Goal: Task Accomplishment & Management: Use online tool/utility

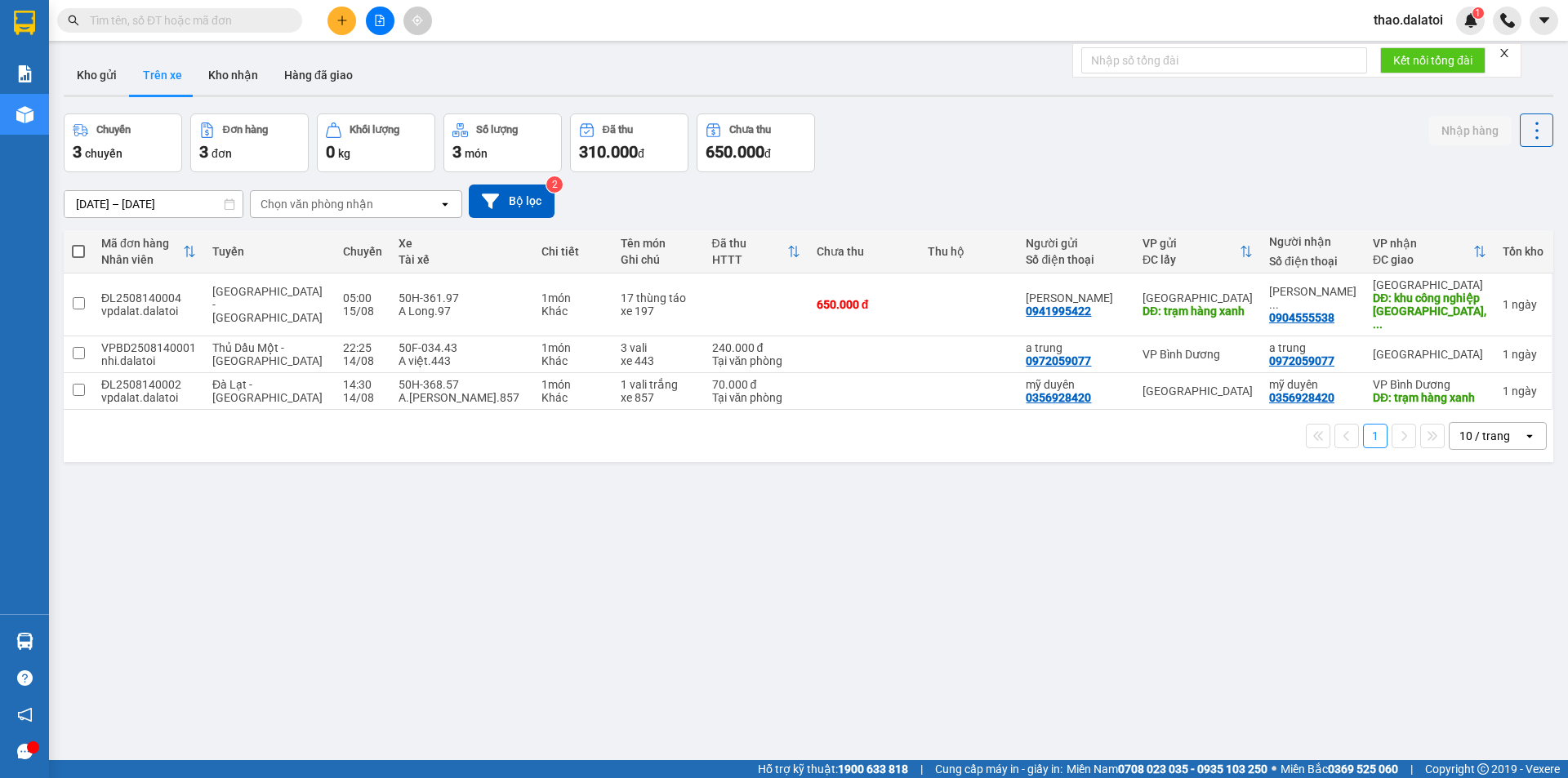
click at [333, 29] on button at bounding box center [342, 21] width 29 height 29
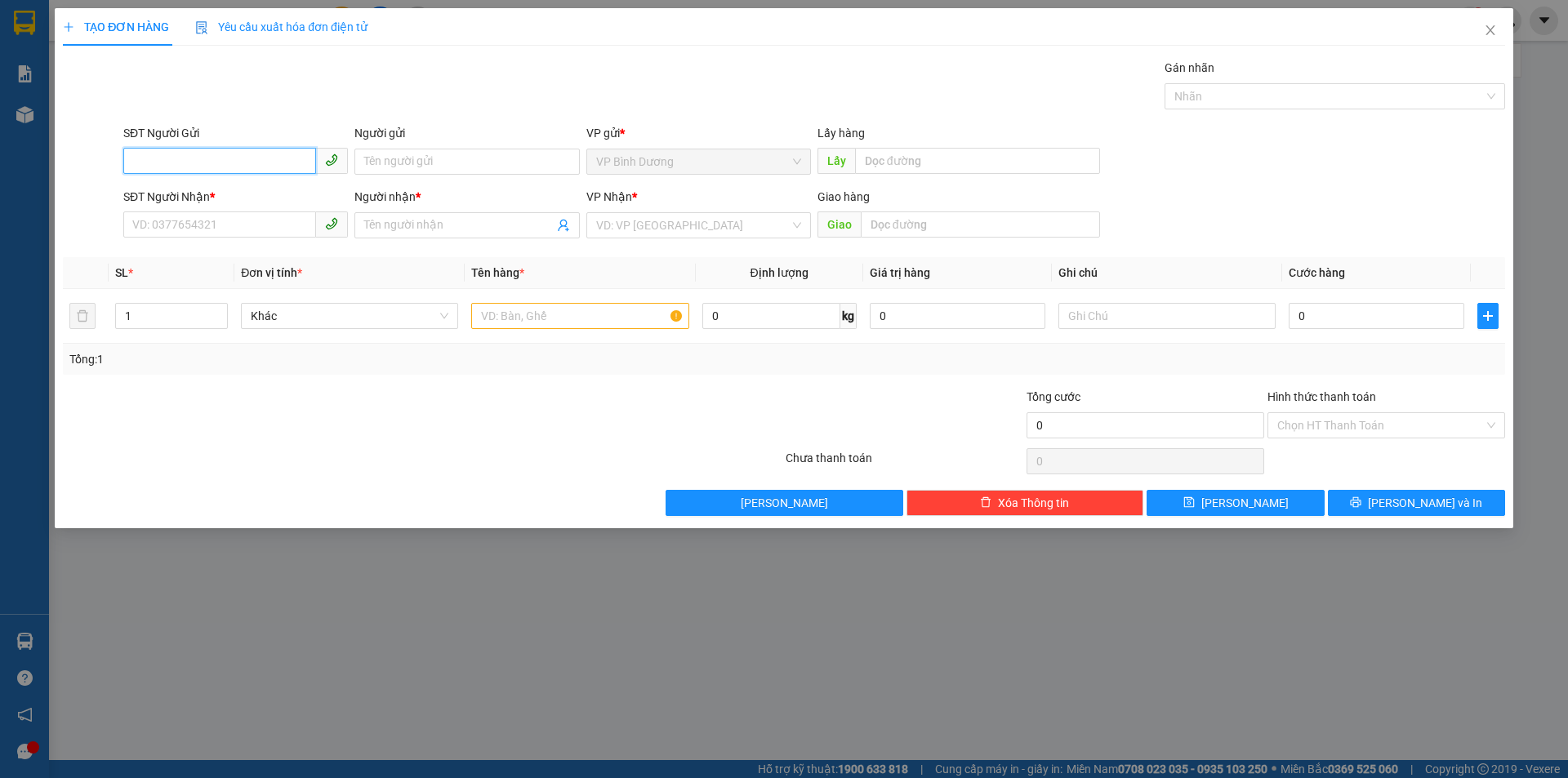
click at [213, 166] on input "SĐT Người Gửi" at bounding box center [219, 160] width 193 height 26
paste input "0912932156"
type input "0912932156"
click at [244, 196] on div "0912932156 - [GEOGRAPHIC_DATA]" at bounding box center [236, 193] width 205 height 18
type input "Chị Thủy"
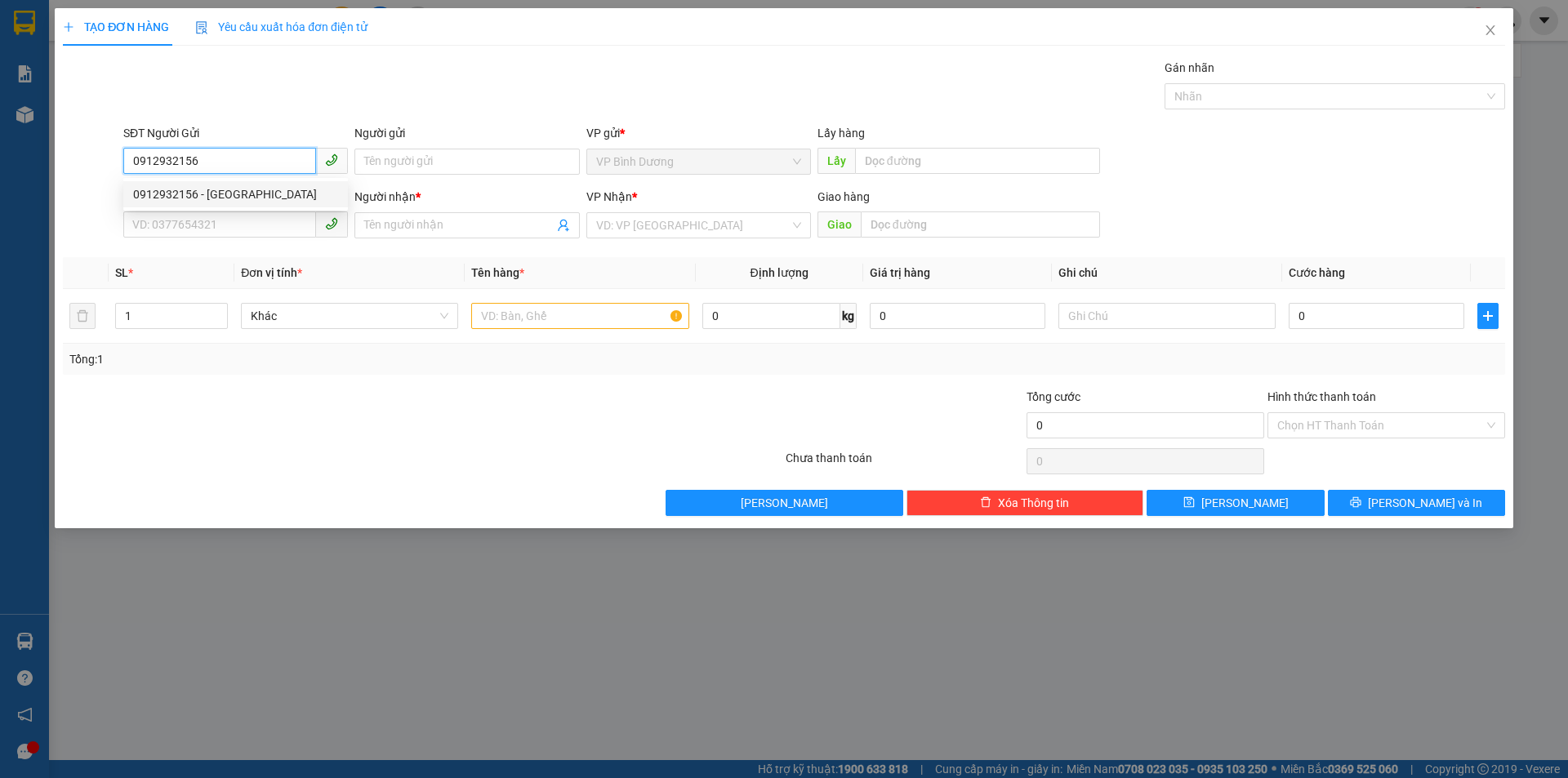
type input "0888822808"
type input "Chị Lý"
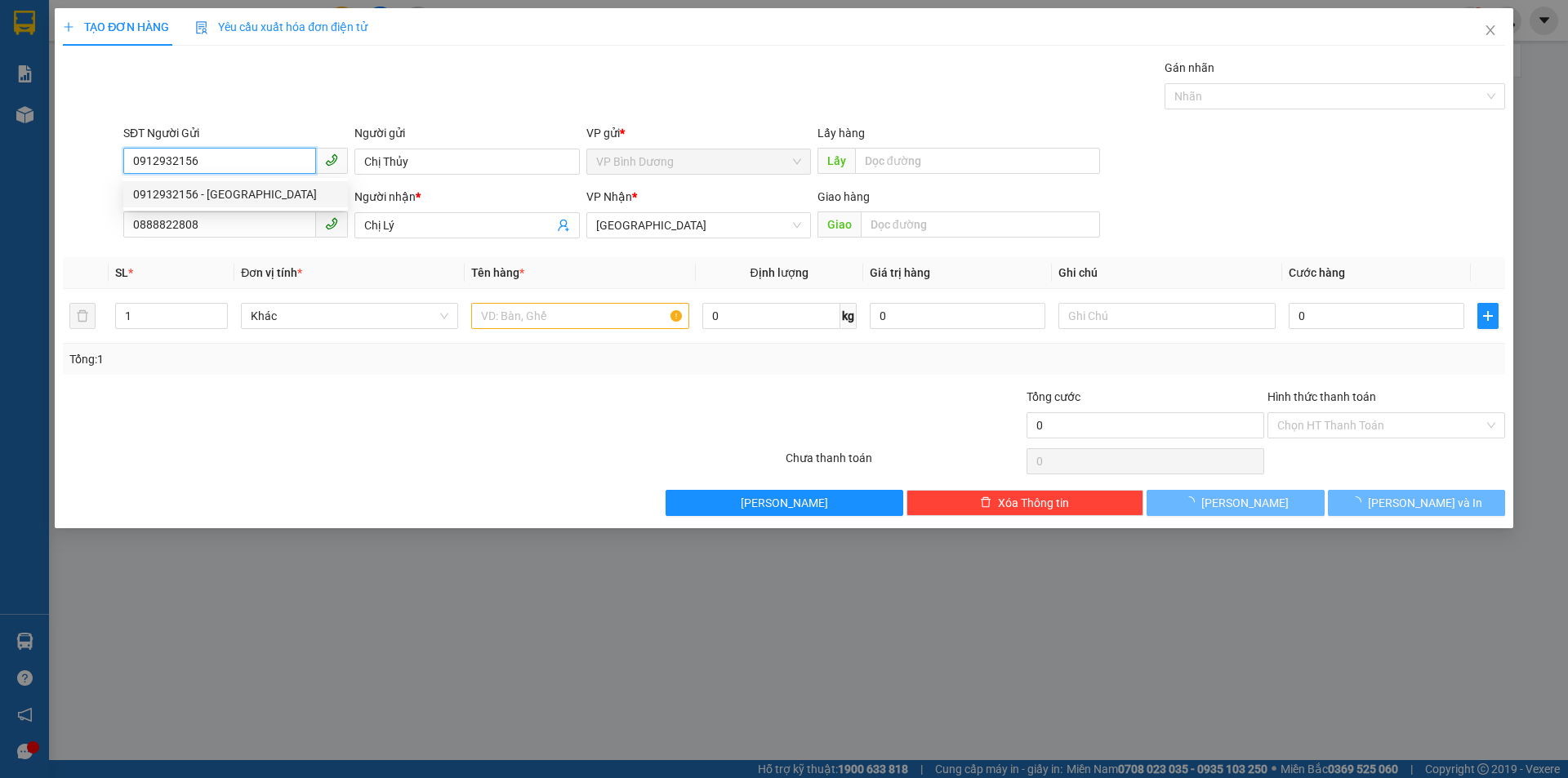
type input "100.000"
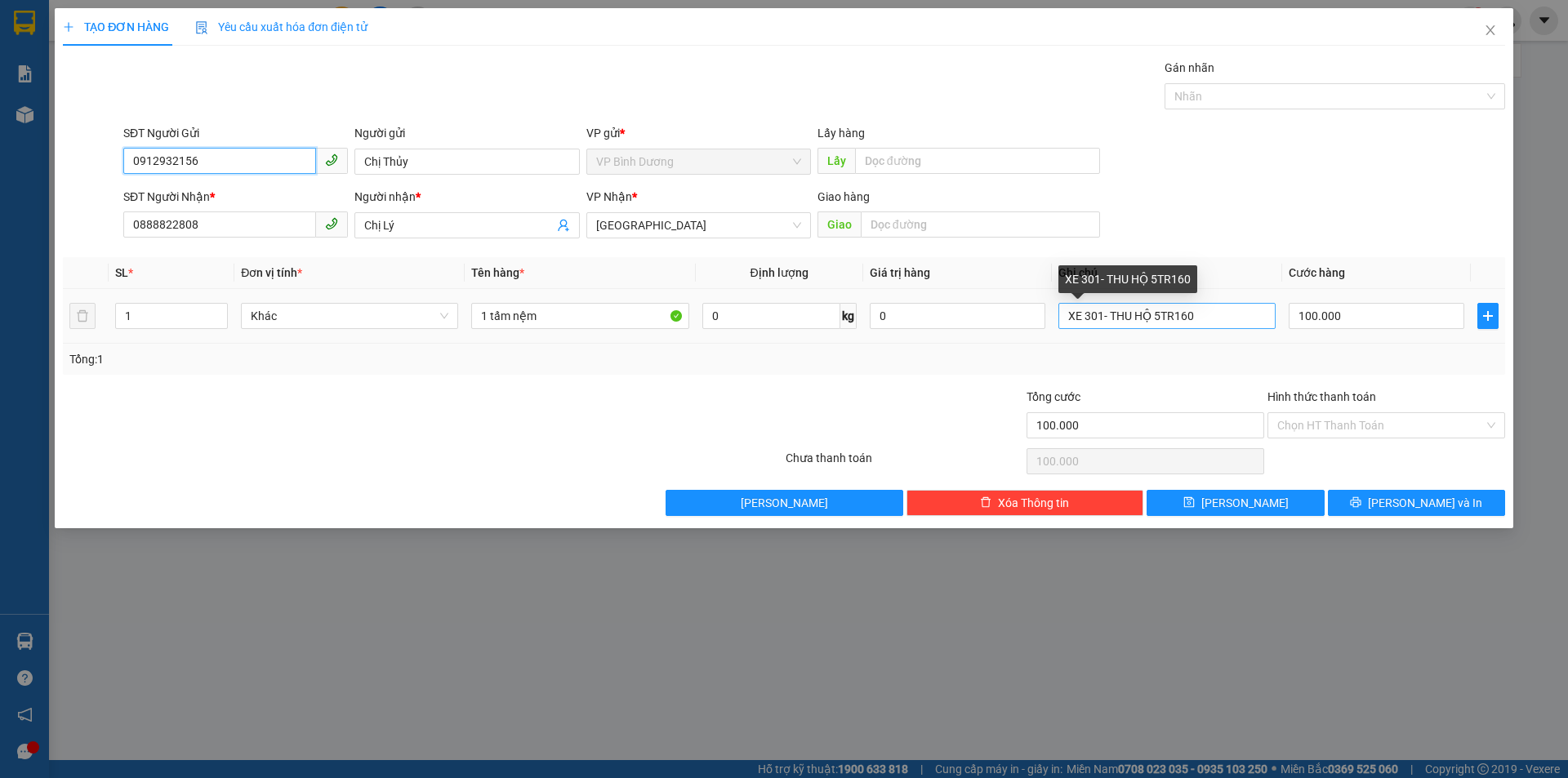
type input "0912932156"
click at [1218, 319] on input "XE 301- THU HỘ 5TR160" at bounding box center [1167, 316] width 217 height 26
type input "XE 301- THU HỘ 4TR2"
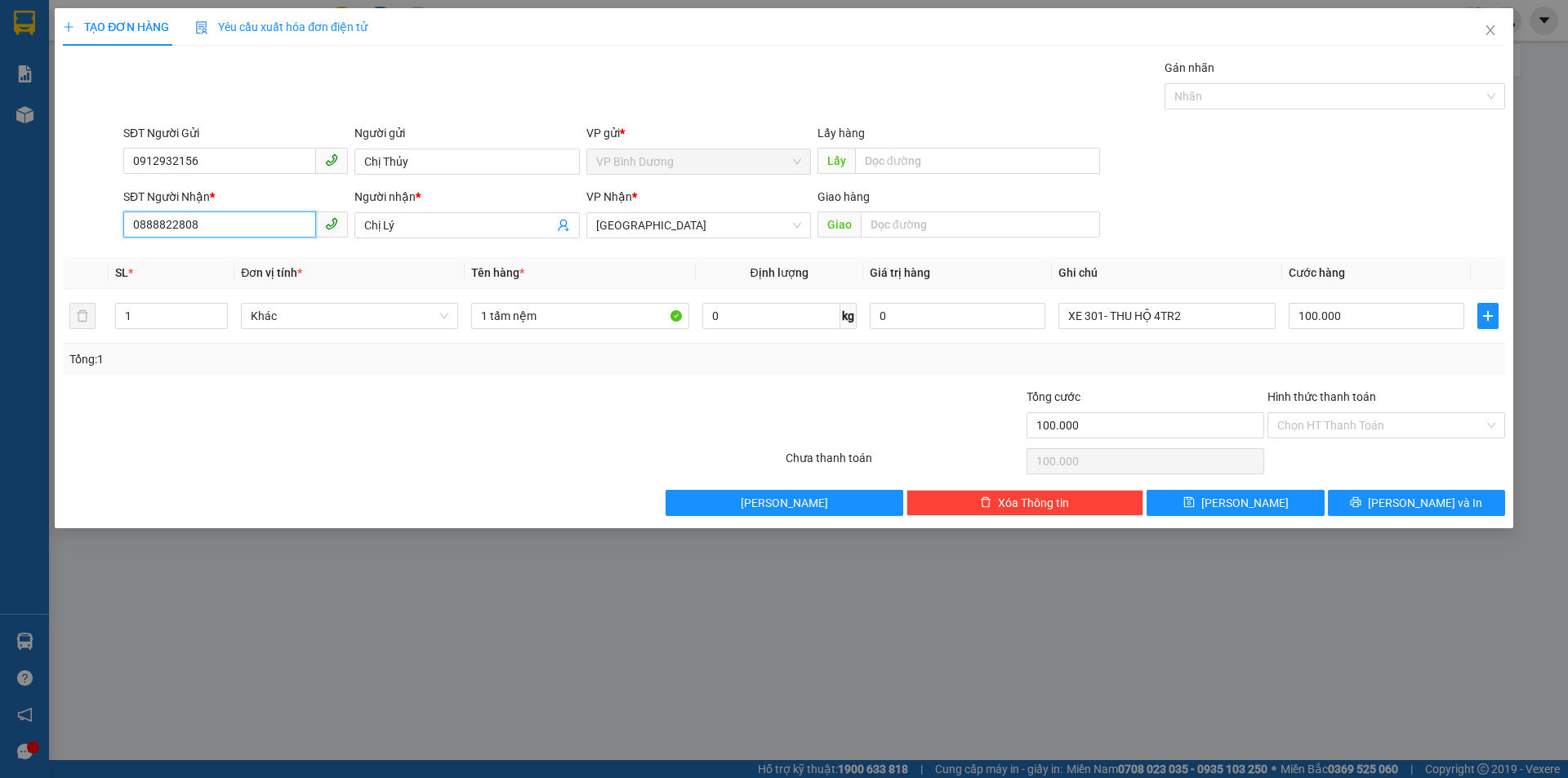
click at [227, 225] on input "0888822808" at bounding box center [219, 224] width 193 height 26
drag, startPoint x: 227, startPoint y: 225, endPoint x: 87, endPoint y: 221, distance: 140.1
click at [87, 221] on div "SĐT Người Nhận * 0888822808 Người nhận * Chị Lý VP Nhận * Nha [PERSON_NAME] hàn…" at bounding box center [783, 215] width 1445 height 57
type input "0938111737"
click at [431, 233] on input "Chị Lý" at bounding box center [458, 225] width 188 height 18
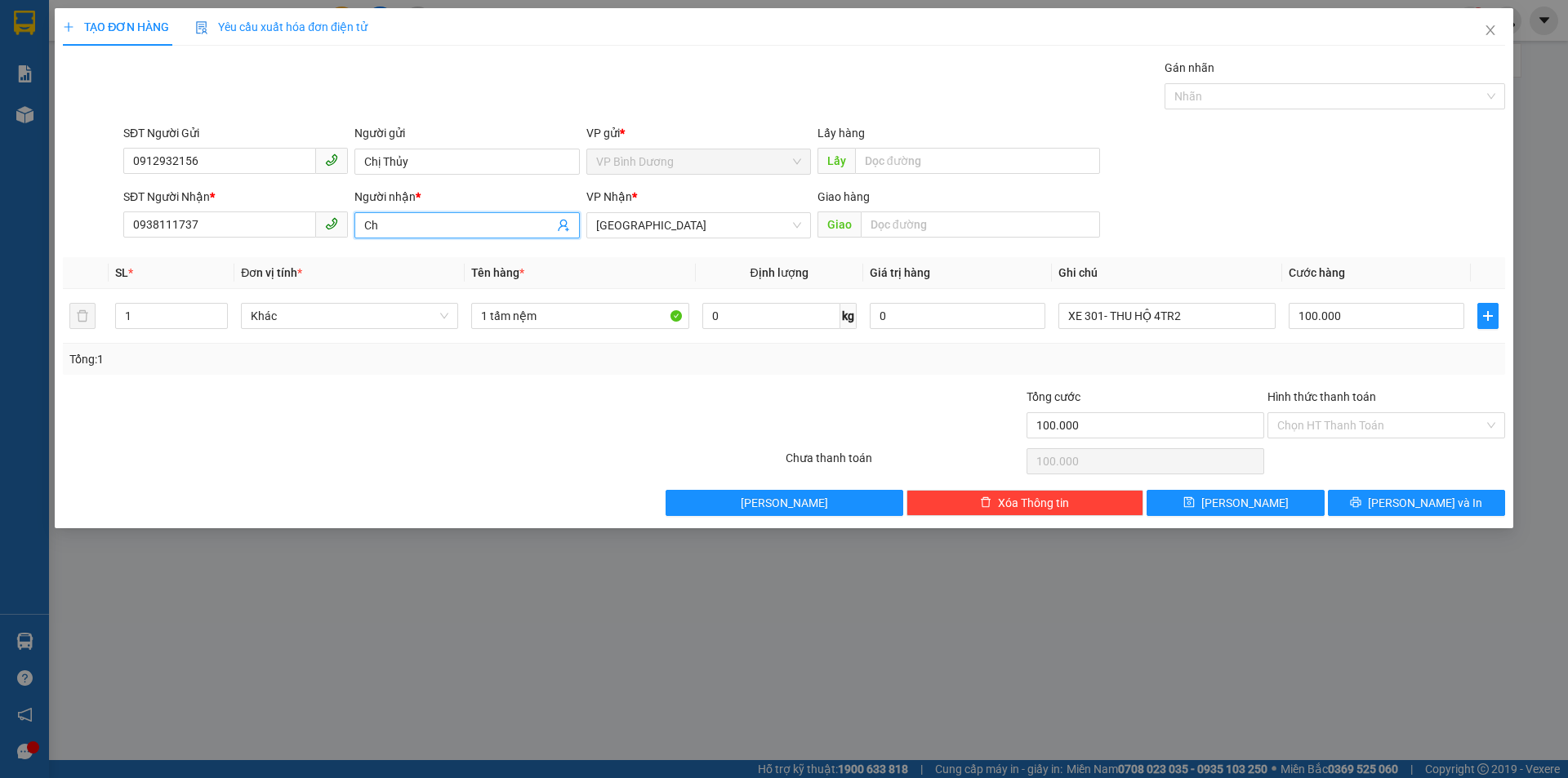
type input "C"
type input "BÌNH HÒA"
click at [516, 198] on div "Người nhận *" at bounding box center [467, 196] width 225 height 18
click at [516, 216] on input "BÌNH HÒA" at bounding box center [458, 225] width 188 height 18
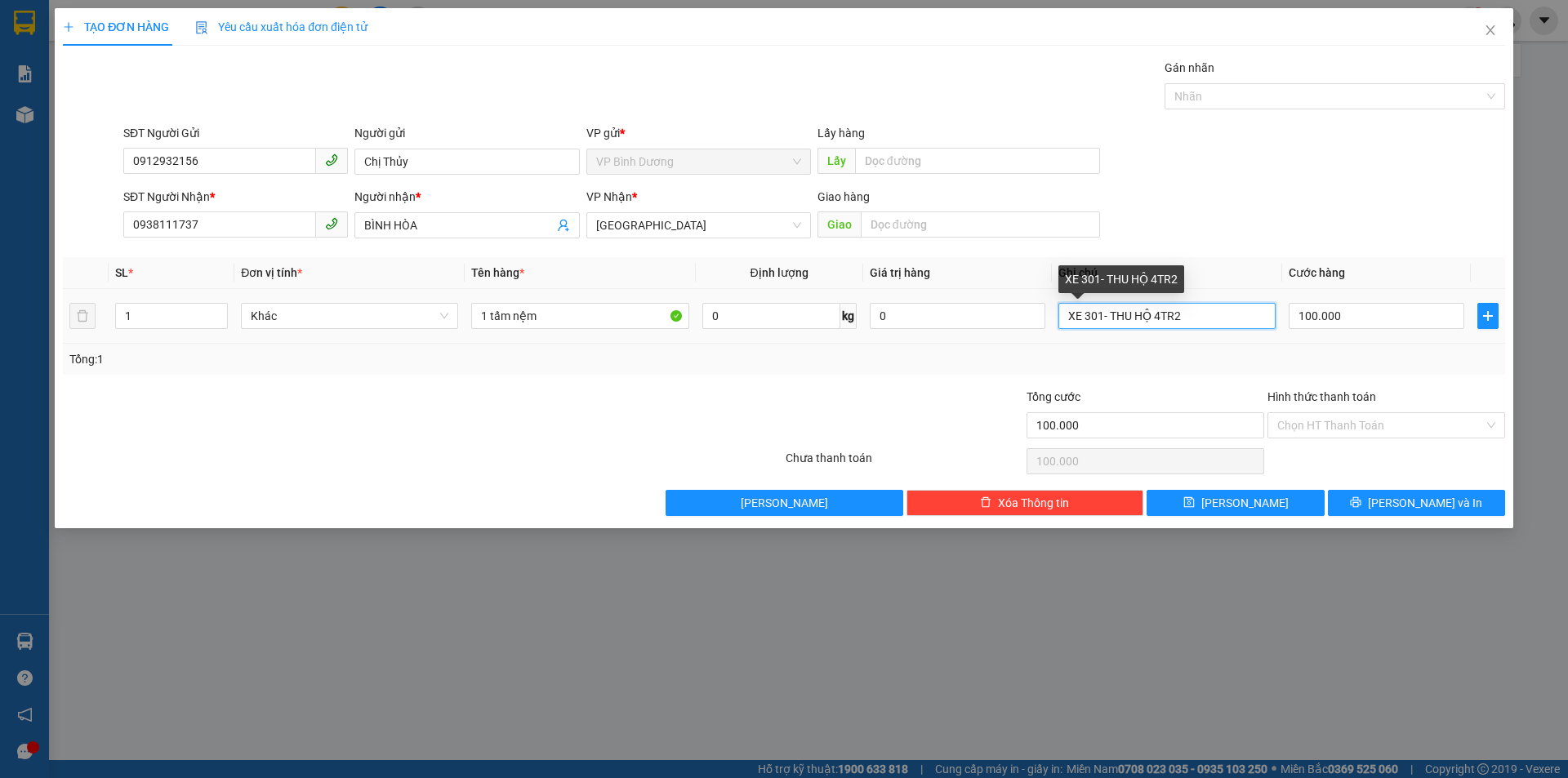
click at [1099, 313] on input "XE 301- THU HỘ 4TR2" at bounding box center [1167, 316] width 217 height 26
type input "XE 281- THU HỘ 4TR2"
click at [1117, 348] on div "Tổng: 1" at bounding box center [783, 359] width 1442 height 31
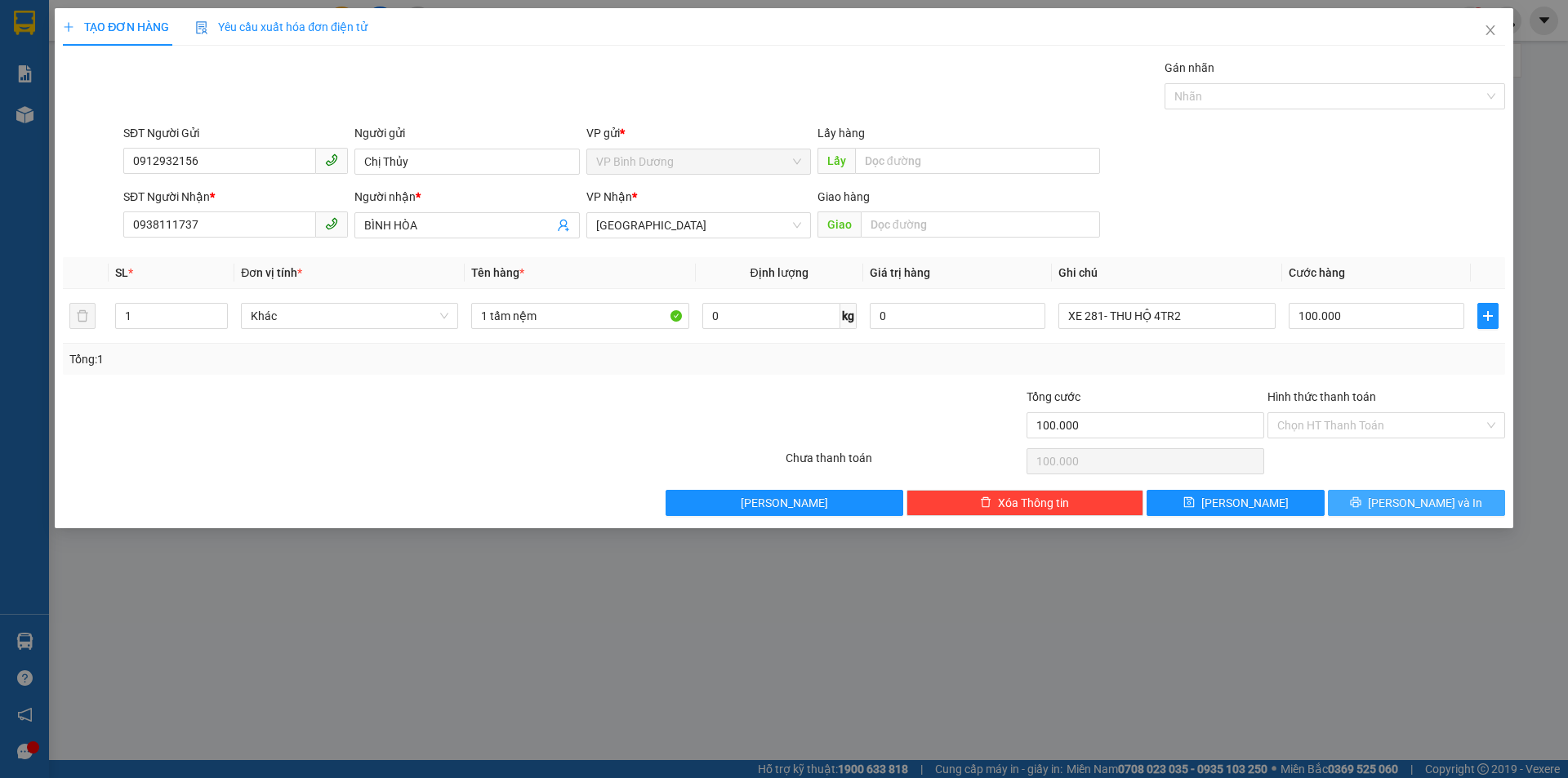
click at [1361, 504] on icon "printer" at bounding box center [1355, 501] width 11 height 11
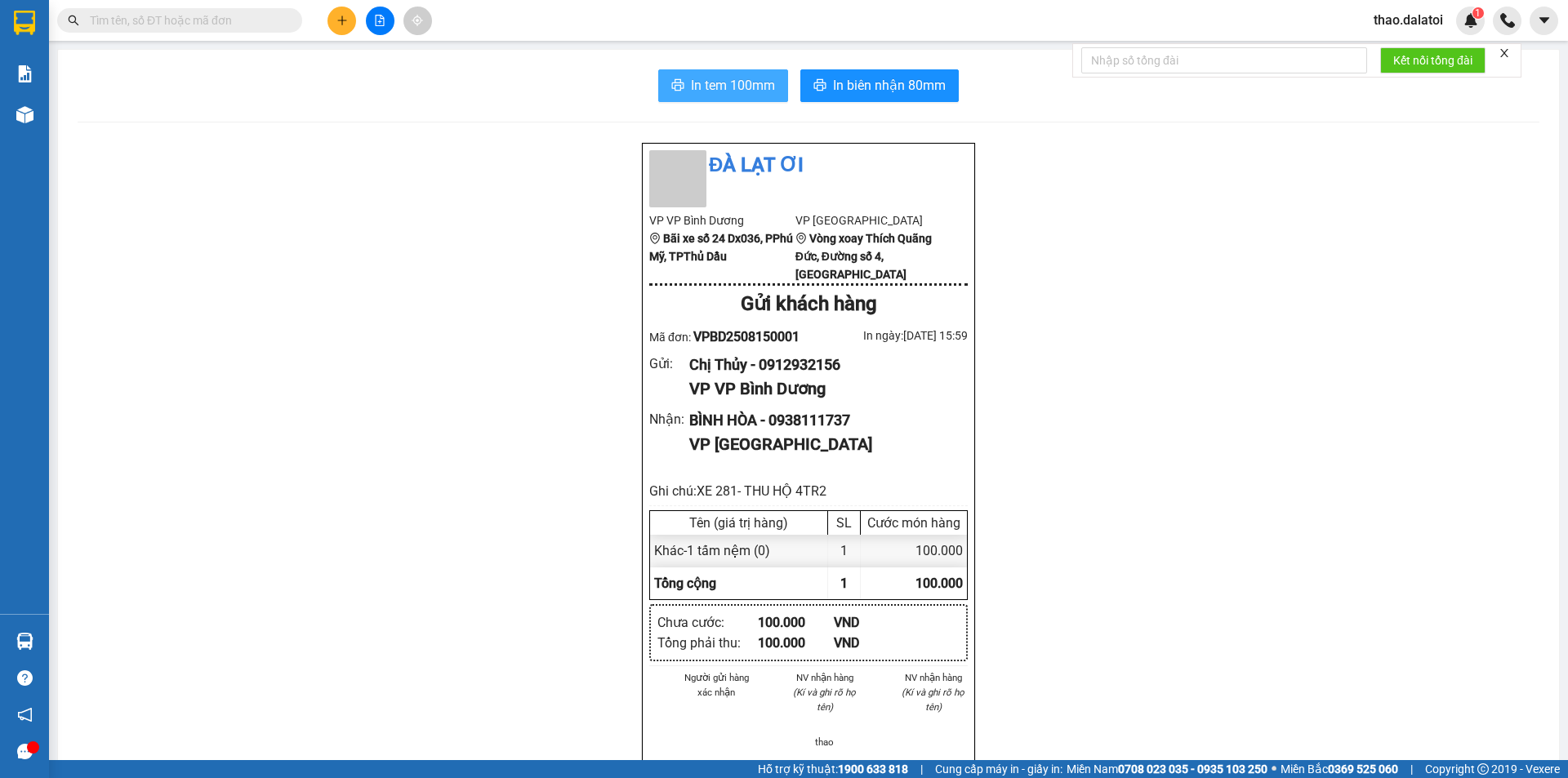
click at [711, 76] on span "In tem 100mm" at bounding box center [732, 86] width 84 height 20
drag, startPoint x: 931, startPoint y: 76, endPoint x: 884, endPoint y: 80, distance: 47.2
click at [884, 80] on span "In biên nhận 80mm" at bounding box center [889, 86] width 113 height 20
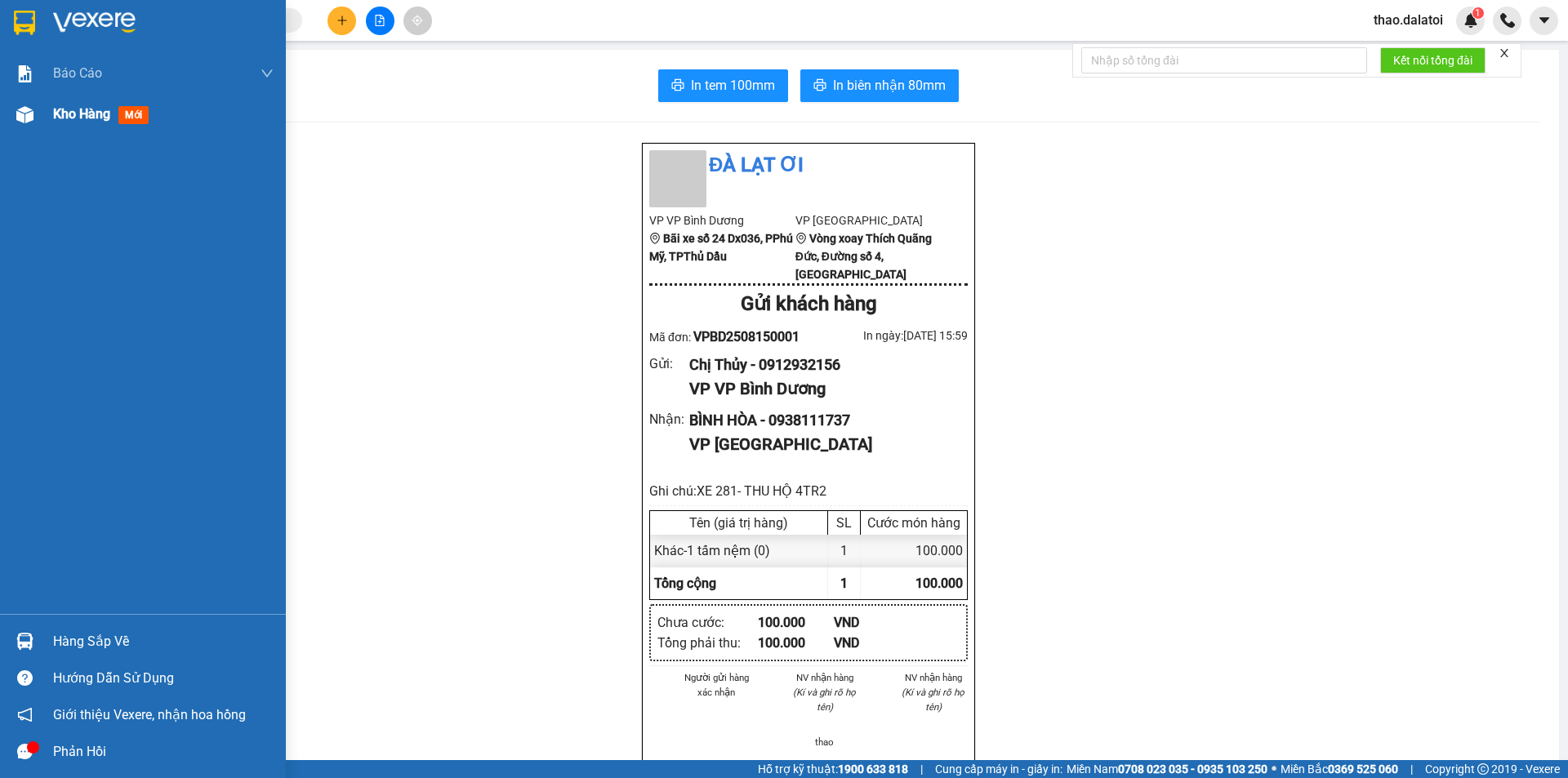
click at [75, 120] on span "Kho hàng" at bounding box center [81, 114] width 57 height 15
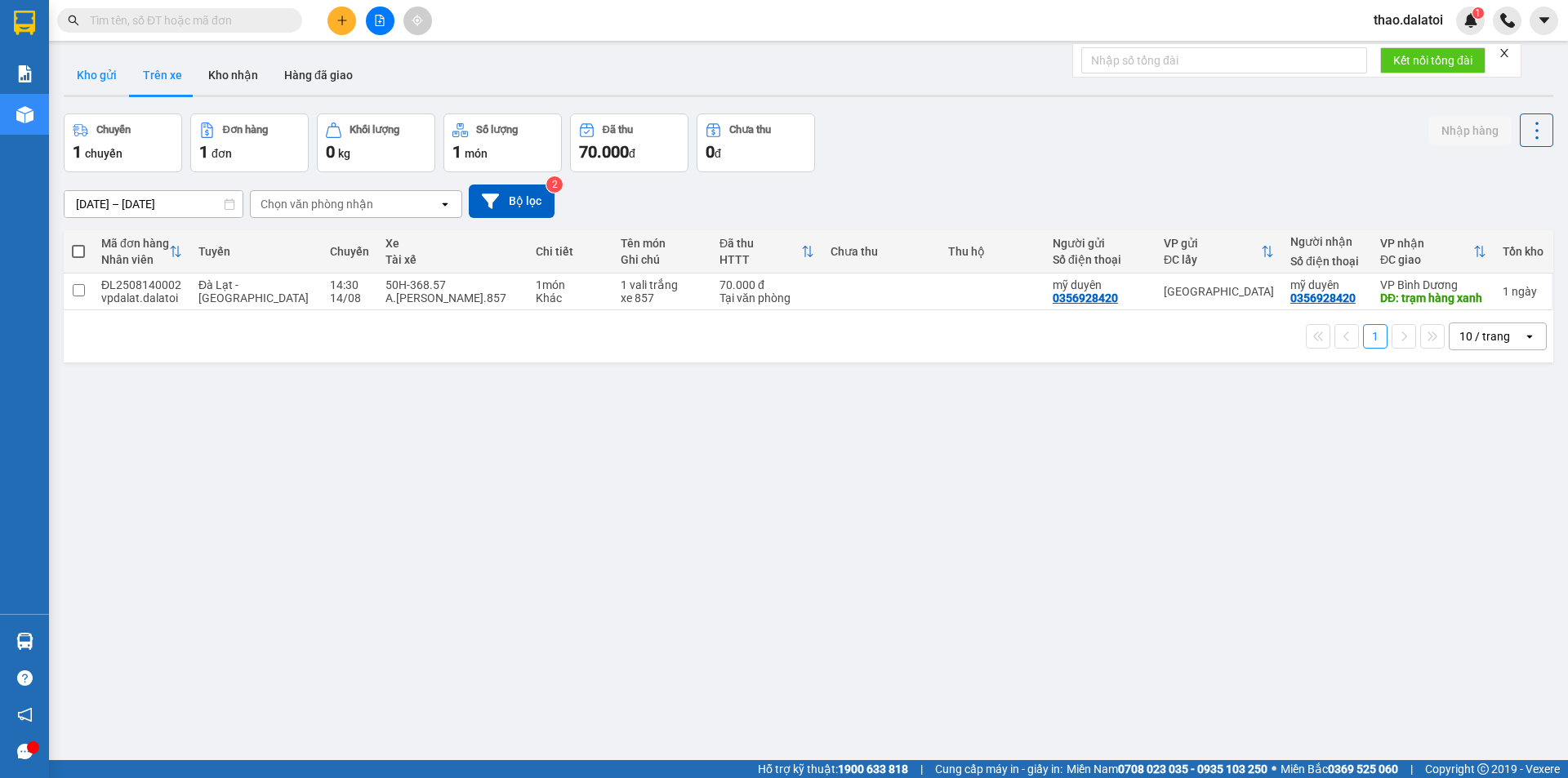
click at [112, 69] on button "Kho gửi" at bounding box center [97, 75] width 66 height 39
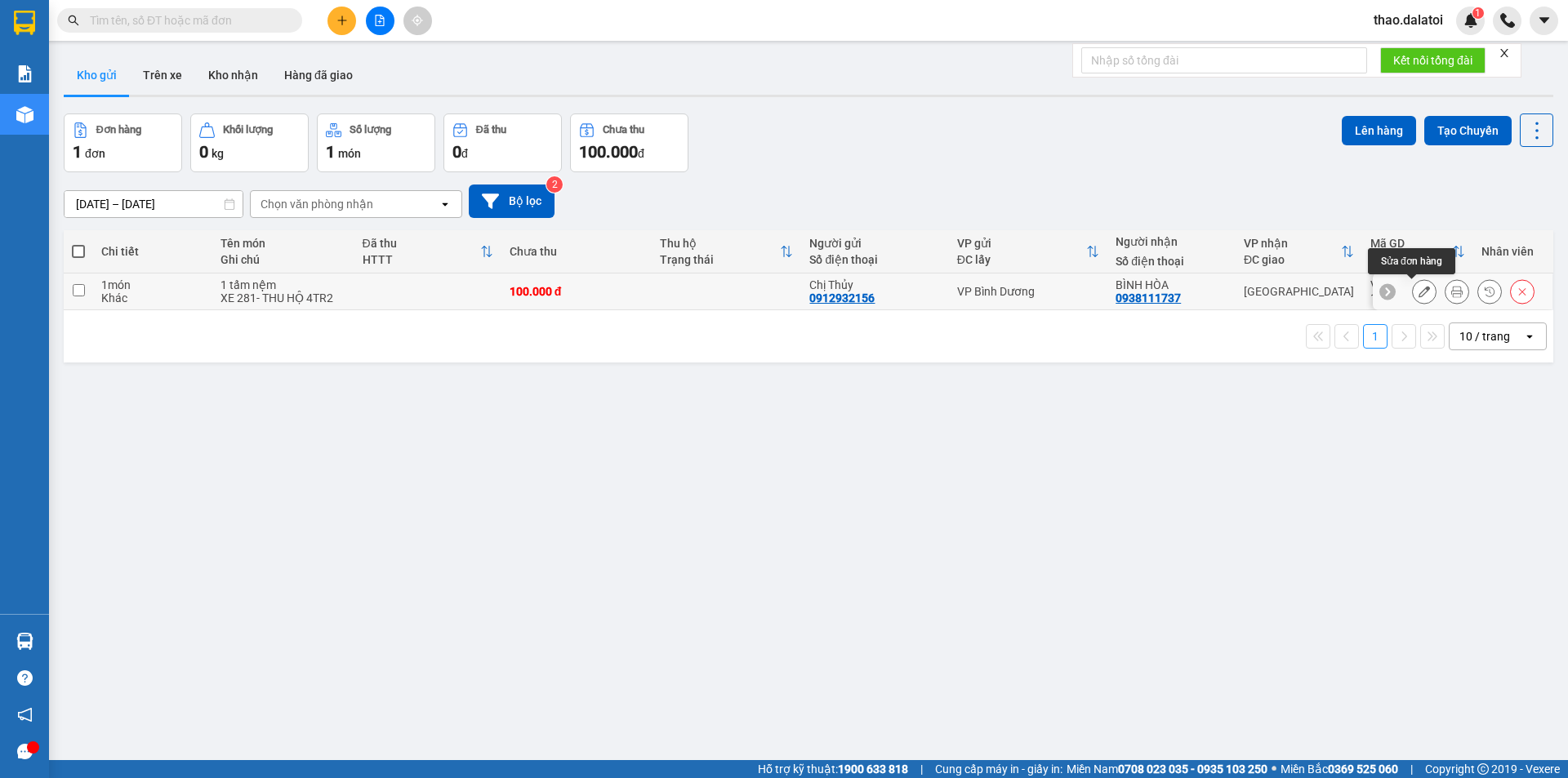
click at [1418, 296] on icon at bounding box center [1423, 291] width 11 height 11
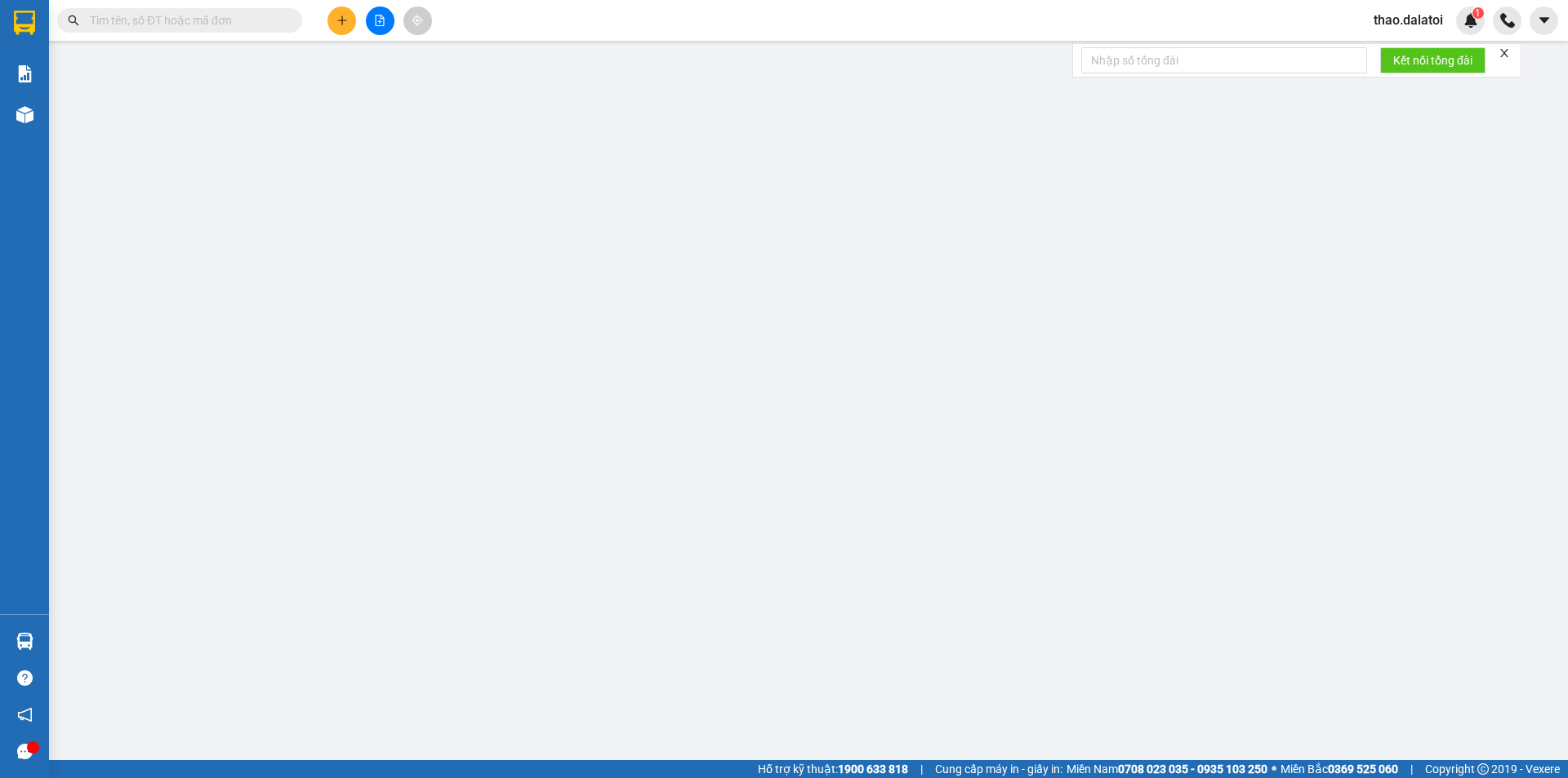
type input "0912932156"
type input "Chị Thủy"
type input "0938111737"
type input "BÌNH HÒA"
type input "100.000"
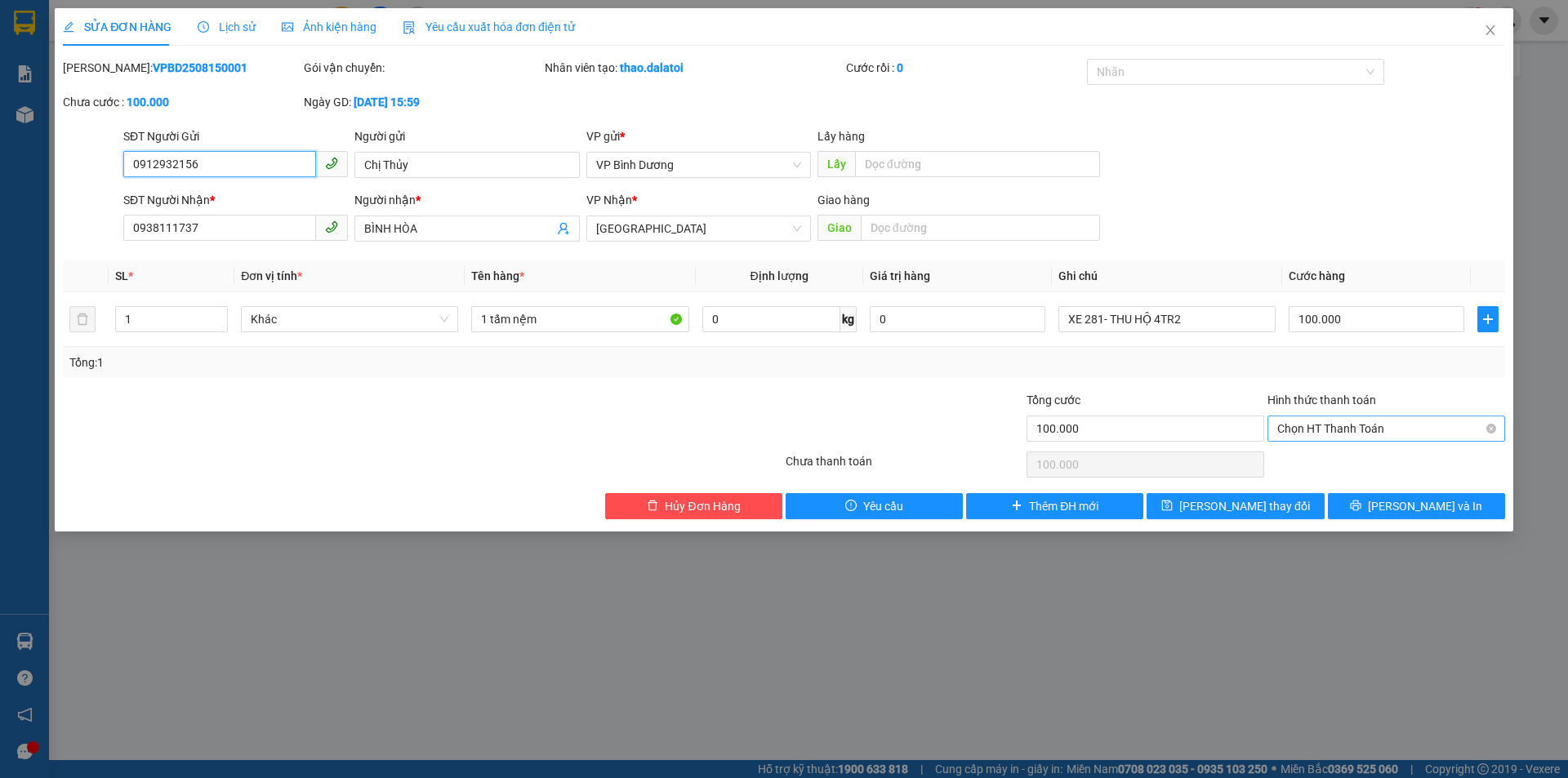
click at [1341, 427] on span "Chọn HT Thanh Toán" at bounding box center [1386, 428] width 218 height 25
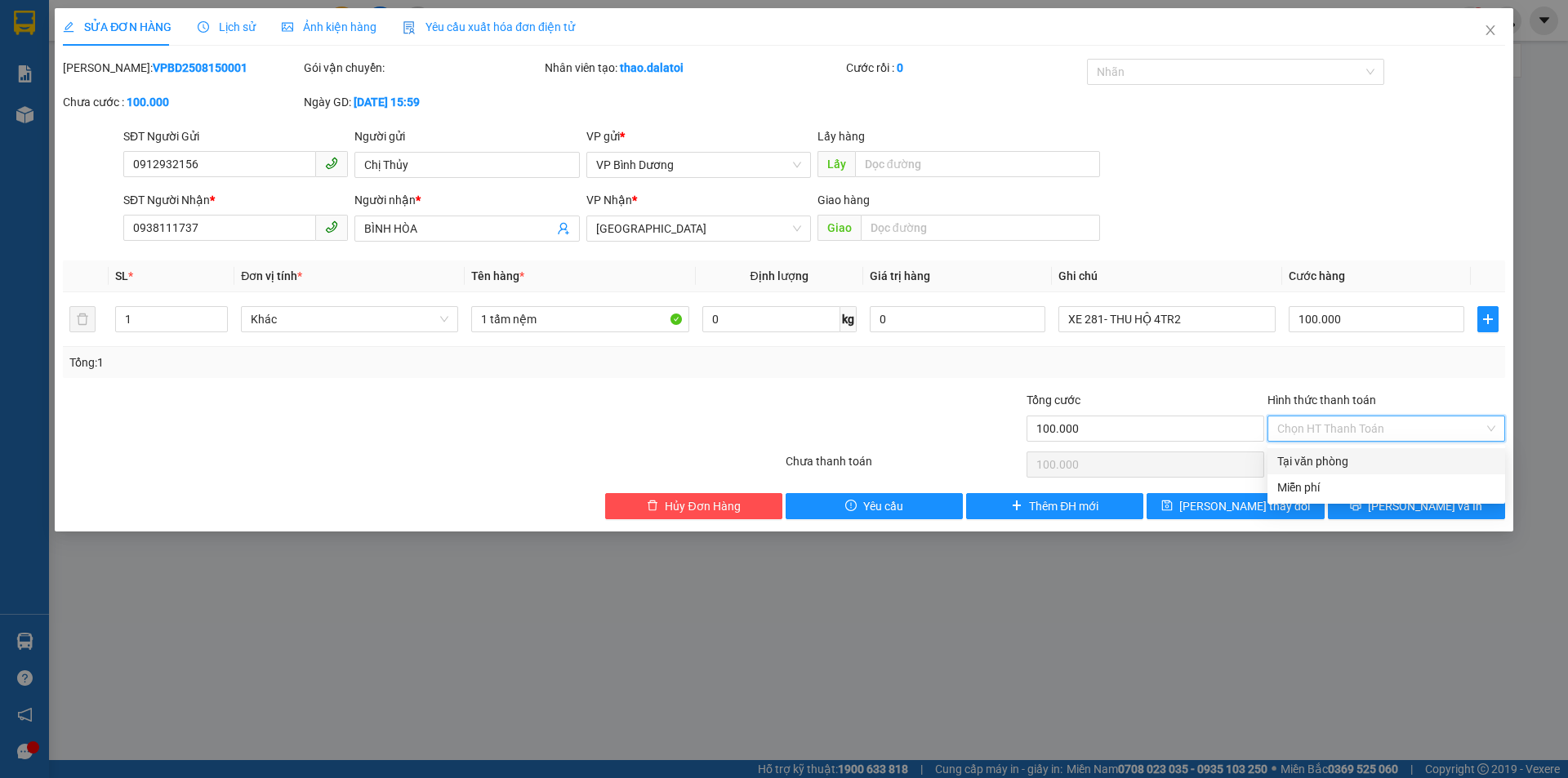
click at [1319, 466] on div "Tại văn phòng" at bounding box center [1386, 461] width 218 height 18
type input "0"
click at [1361, 501] on icon "printer" at bounding box center [1356, 506] width 11 height 11
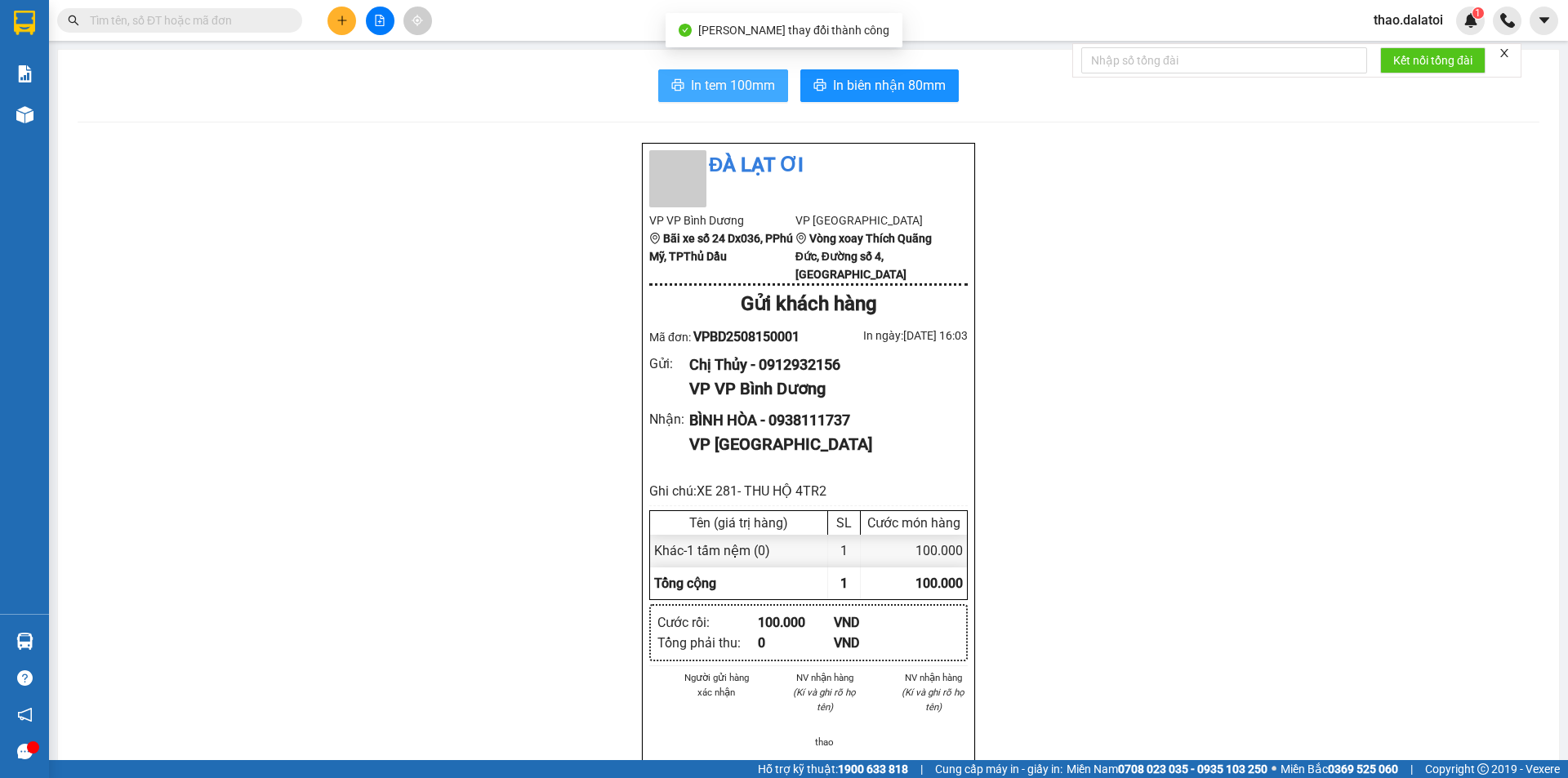
click at [692, 82] on span "In tem 100mm" at bounding box center [732, 86] width 84 height 20
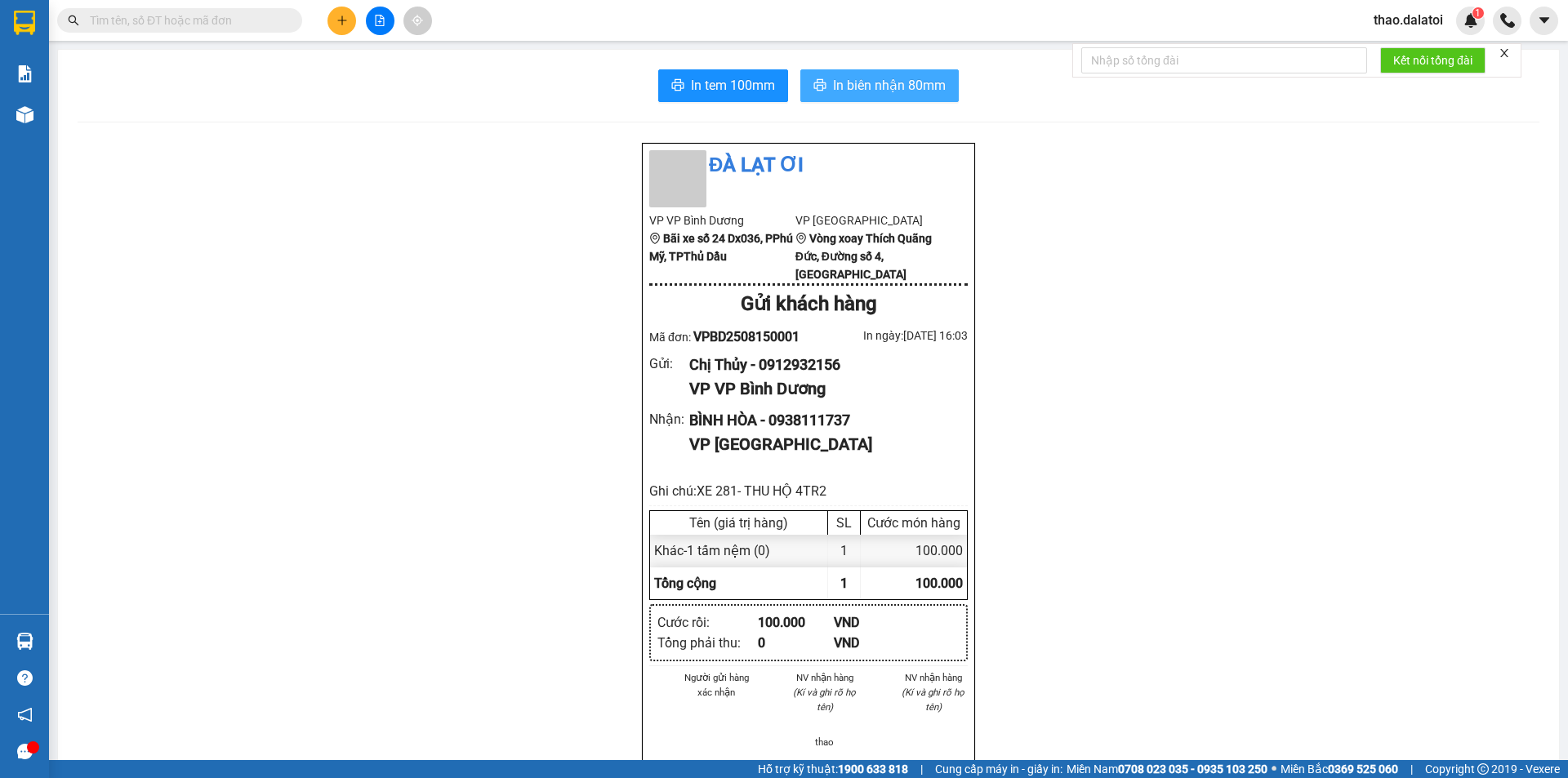
click at [885, 87] on span "In biên nhận 80mm" at bounding box center [889, 86] width 113 height 20
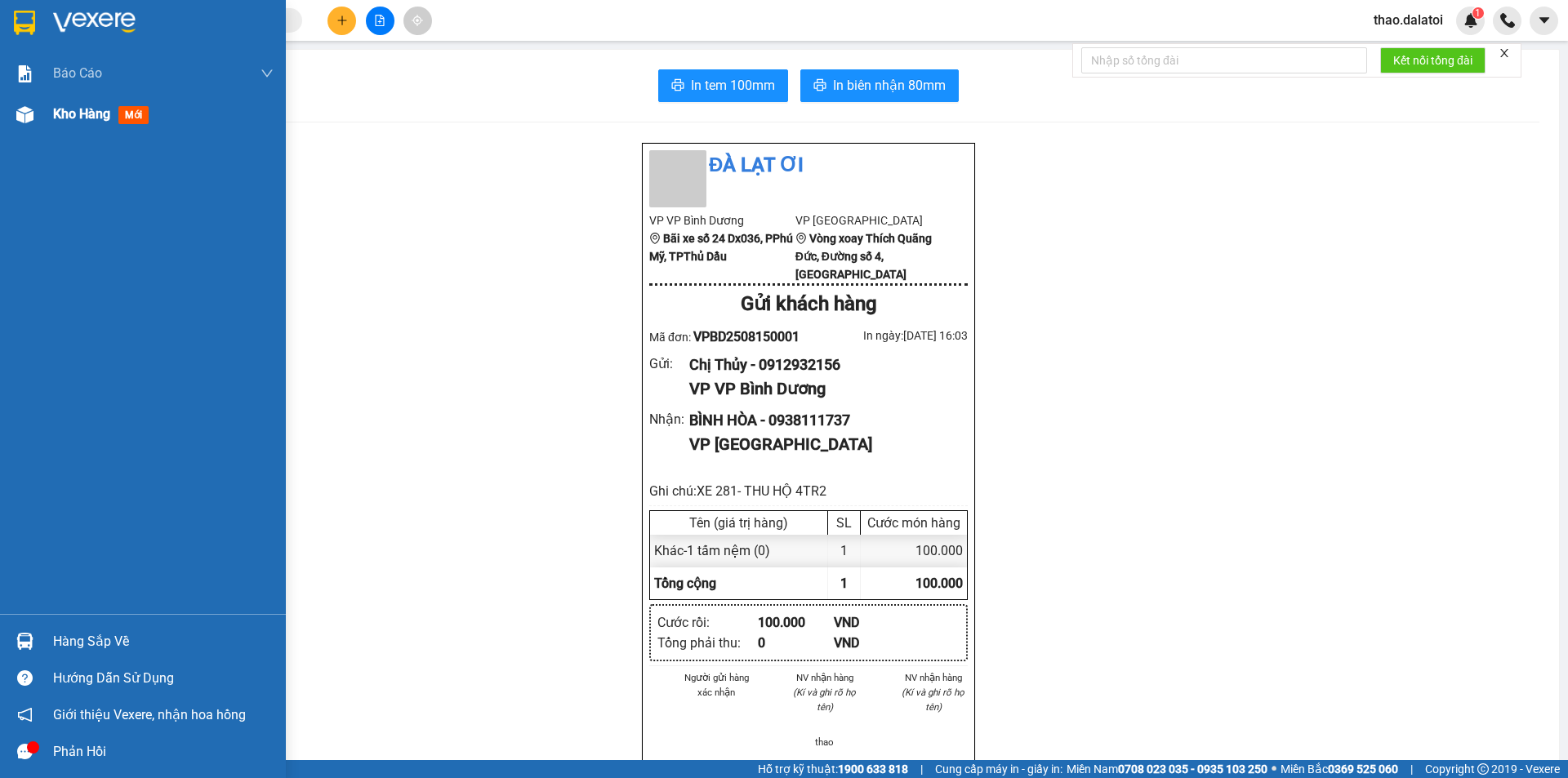
click at [81, 120] on span "Kho hàng" at bounding box center [81, 114] width 57 height 15
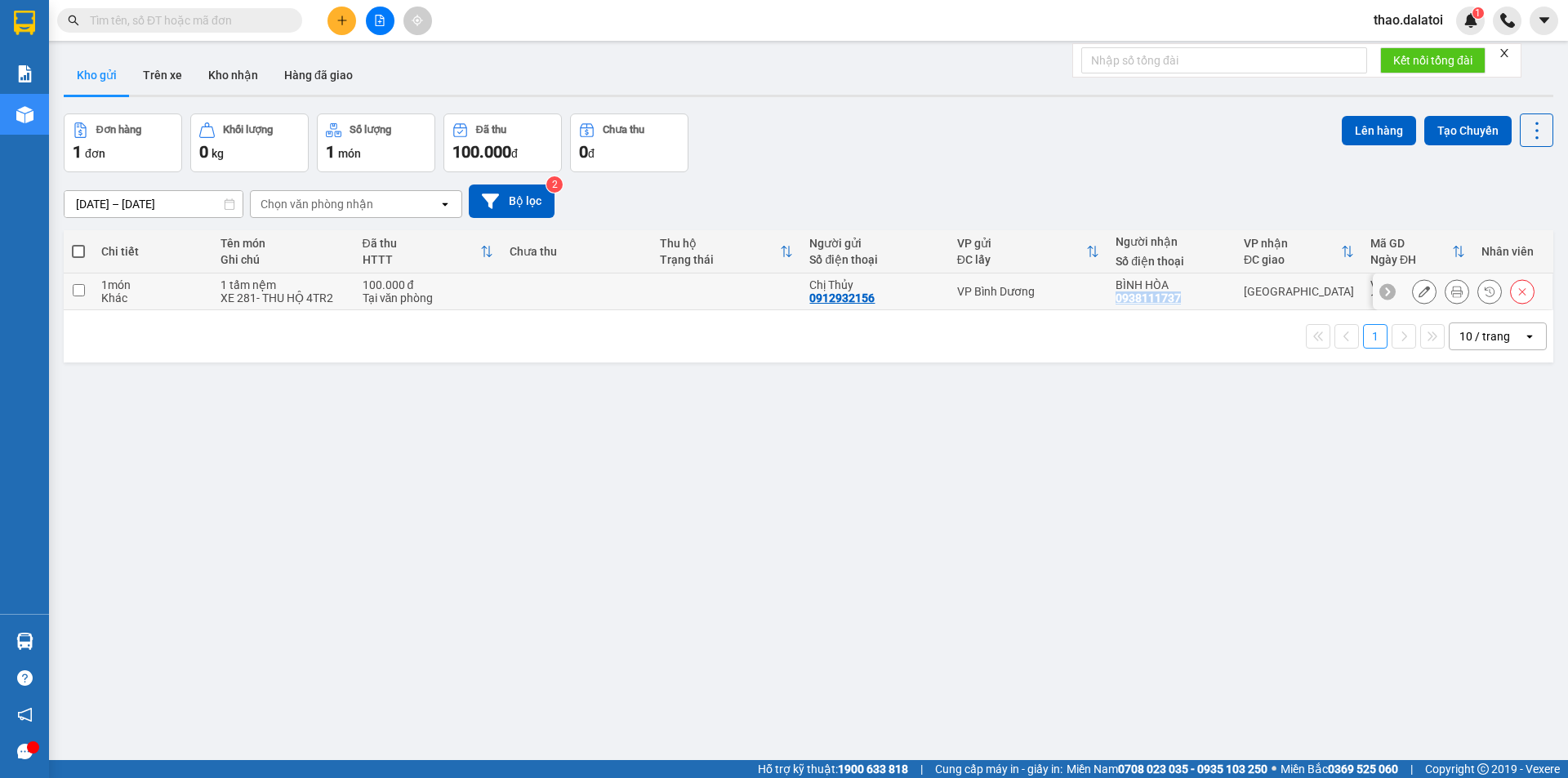
copy div "0938111737"
drag, startPoint x: 1112, startPoint y: 300, endPoint x: 1176, endPoint y: 305, distance: 64.2
click at [1176, 305] on td "BÌNH HÒA 0938111737" at bounding box center [1171, 291] width 128 height 36
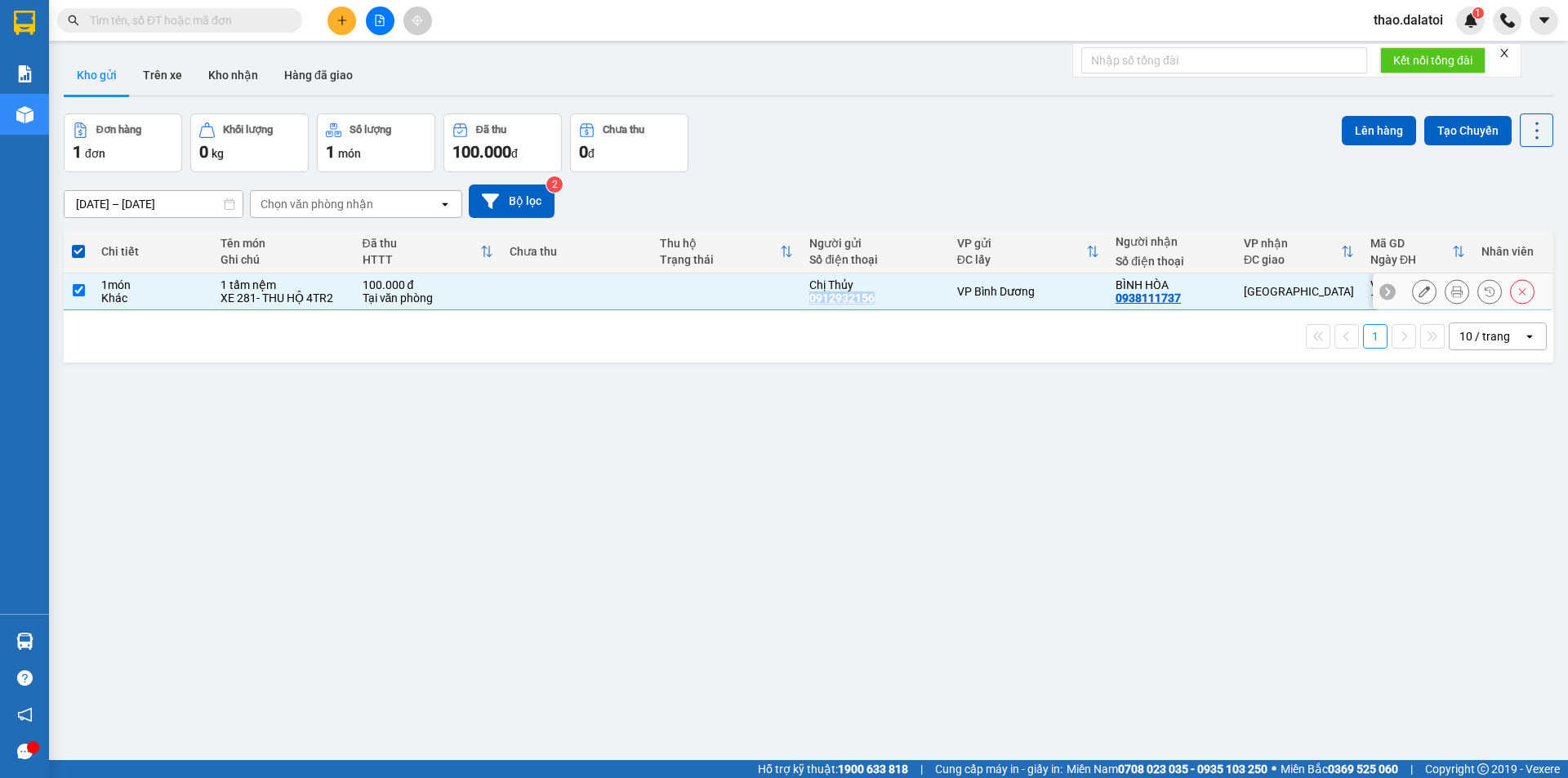
copy div "0912932156"
drag, startPoint x: 807, startPoint y: 296, endPoint x: 873, endPoint y: 297, distance: 66.0
click at [873, 297] on td "Chị Thủy 0912932156" at bounding box center [874, 291] width 147 height 36
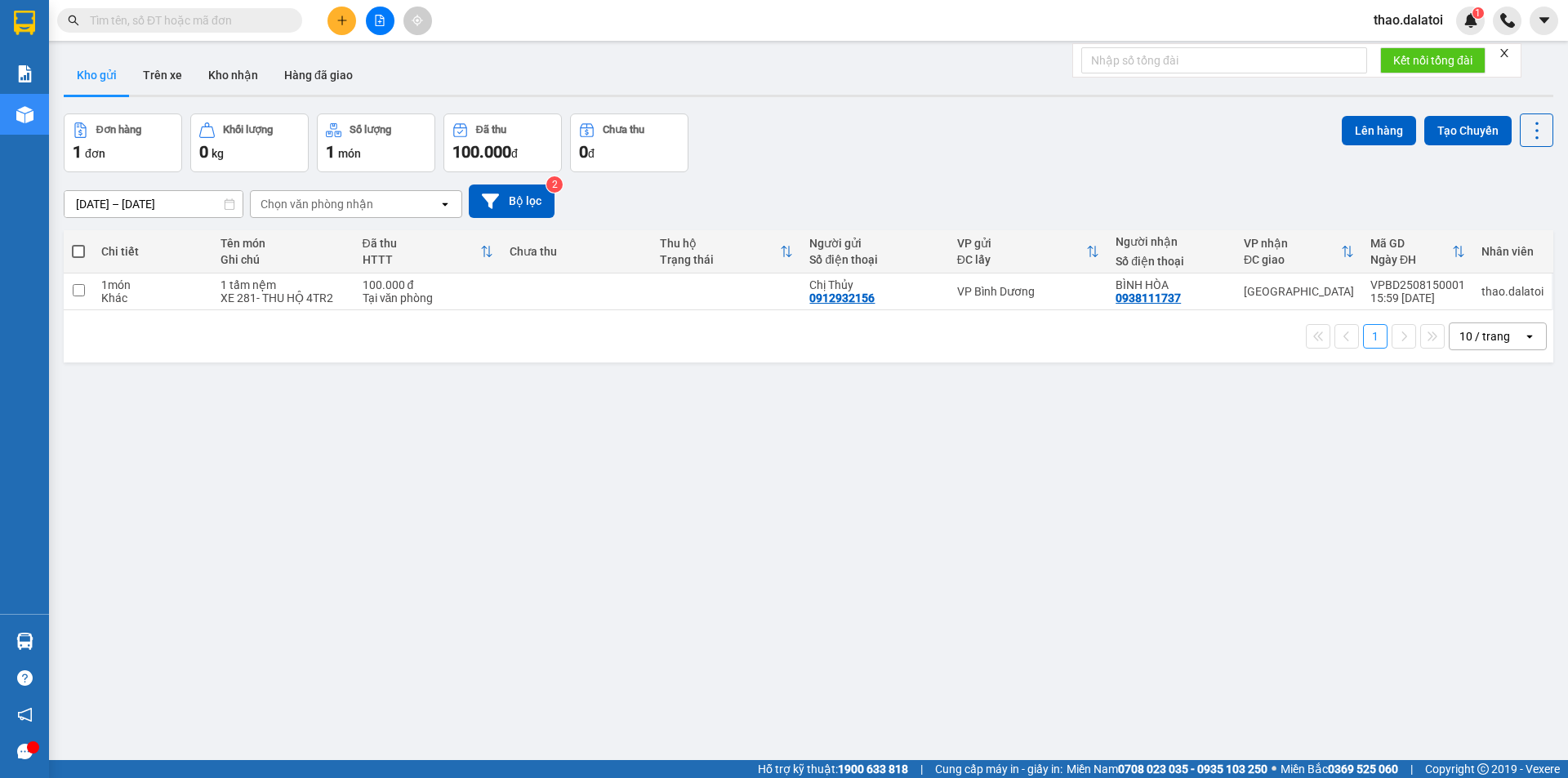
click at [504, 344] on div "1 10 / trang open" at bounding box center [809, 336] width 1476 height 28
drag, startPoint x: 870, startPoint y: 98, endPoint x: 410, endPoint y: 251, distance: 484.8
click at [869, 98] on div "ver 1.8.138 Kho gửi Trên xe Kho nhận Hàng đã giao Đơn hàng 1 đơn Khối lượng 0 k…" at bounding box center [808, 438] width 1503 height 778
click at [81, 288] on input "checkbox" at bounding box center [79, 290] width 12 height 12
checkbox input "true"
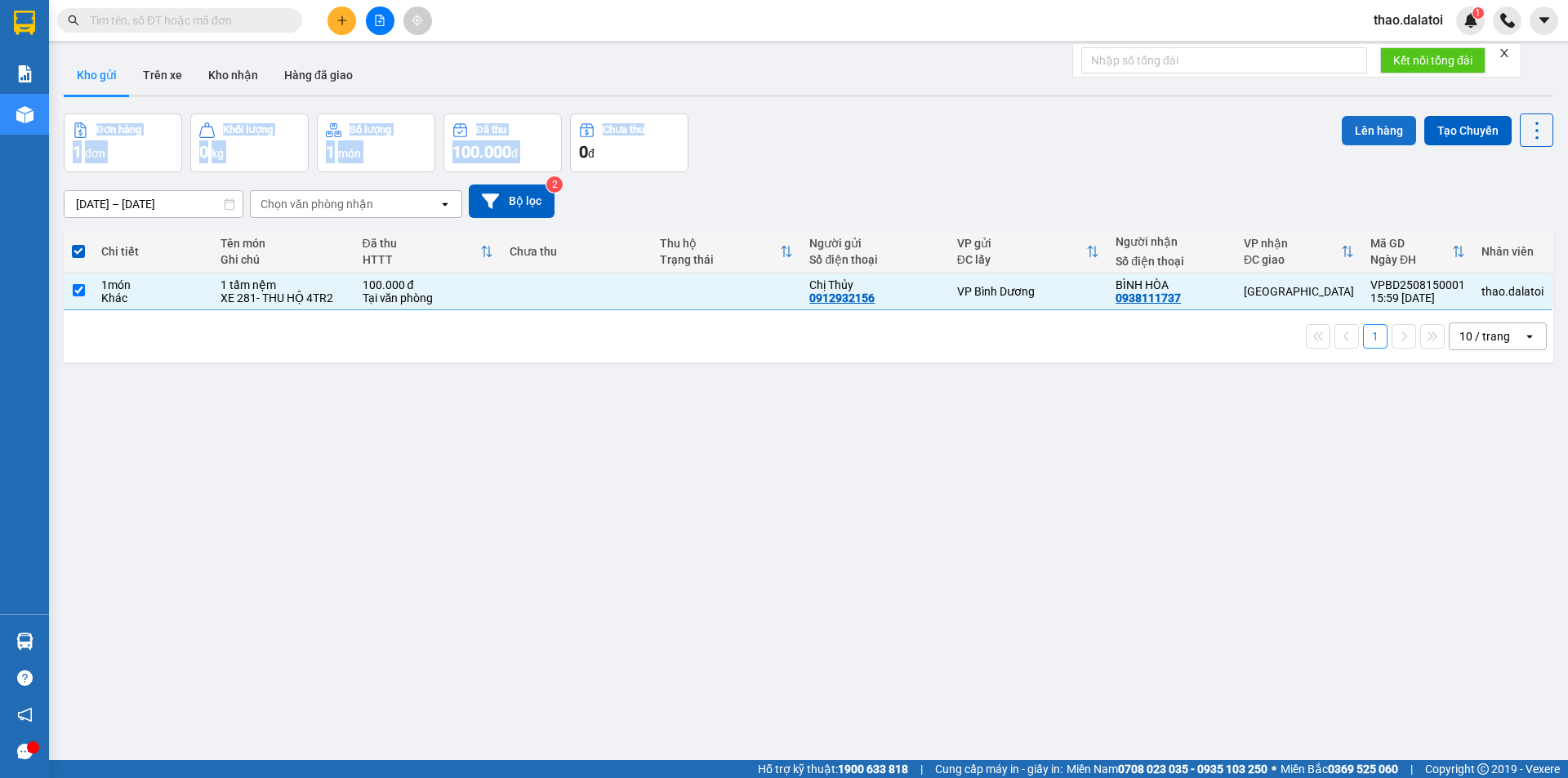
click at [1346, 129] on button "Lên hàng" at bounding box center [1379, 131] width 75 height 30
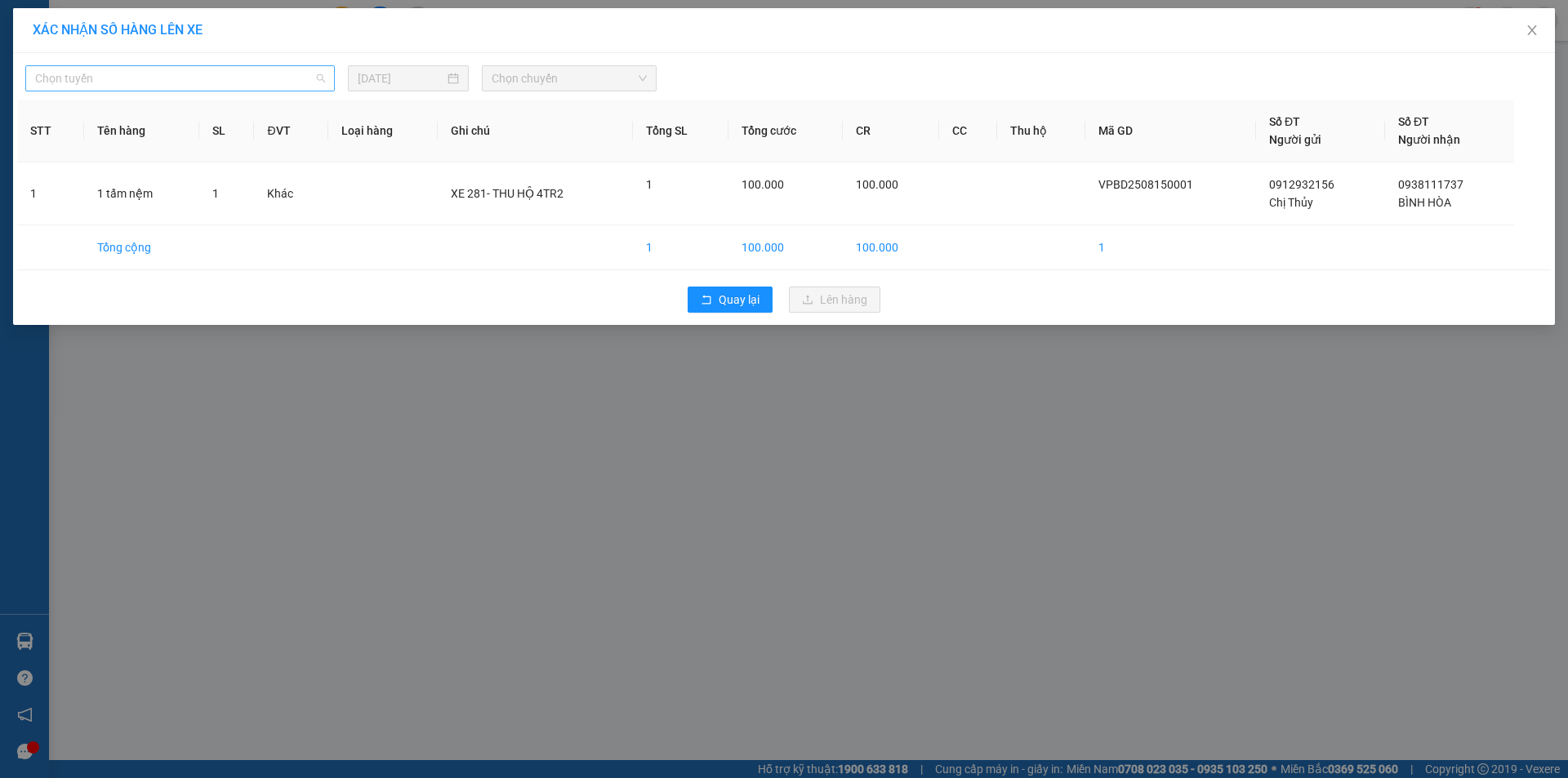
click at [193, 84] on span "Chọn tuyến" at bounding box center [180, 78] width 290 height 25
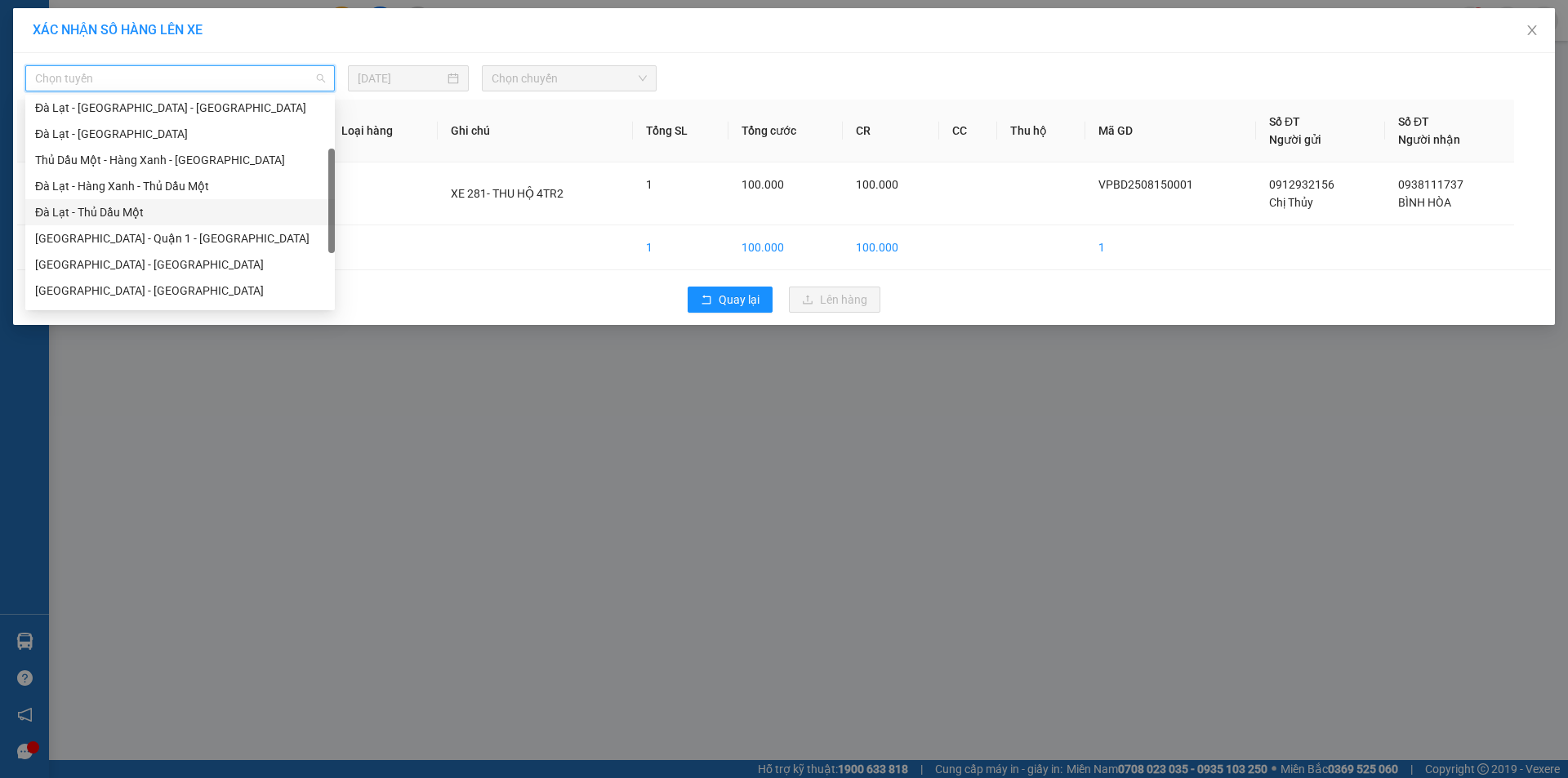
scroll to position [183, 0]
click at [179, 134] on div "[GEOGRAPHIC_DATA] - Quận 1 - [GEOGRAPHIC_DATA]" at bounding box center [180, 137] width 290 height 18
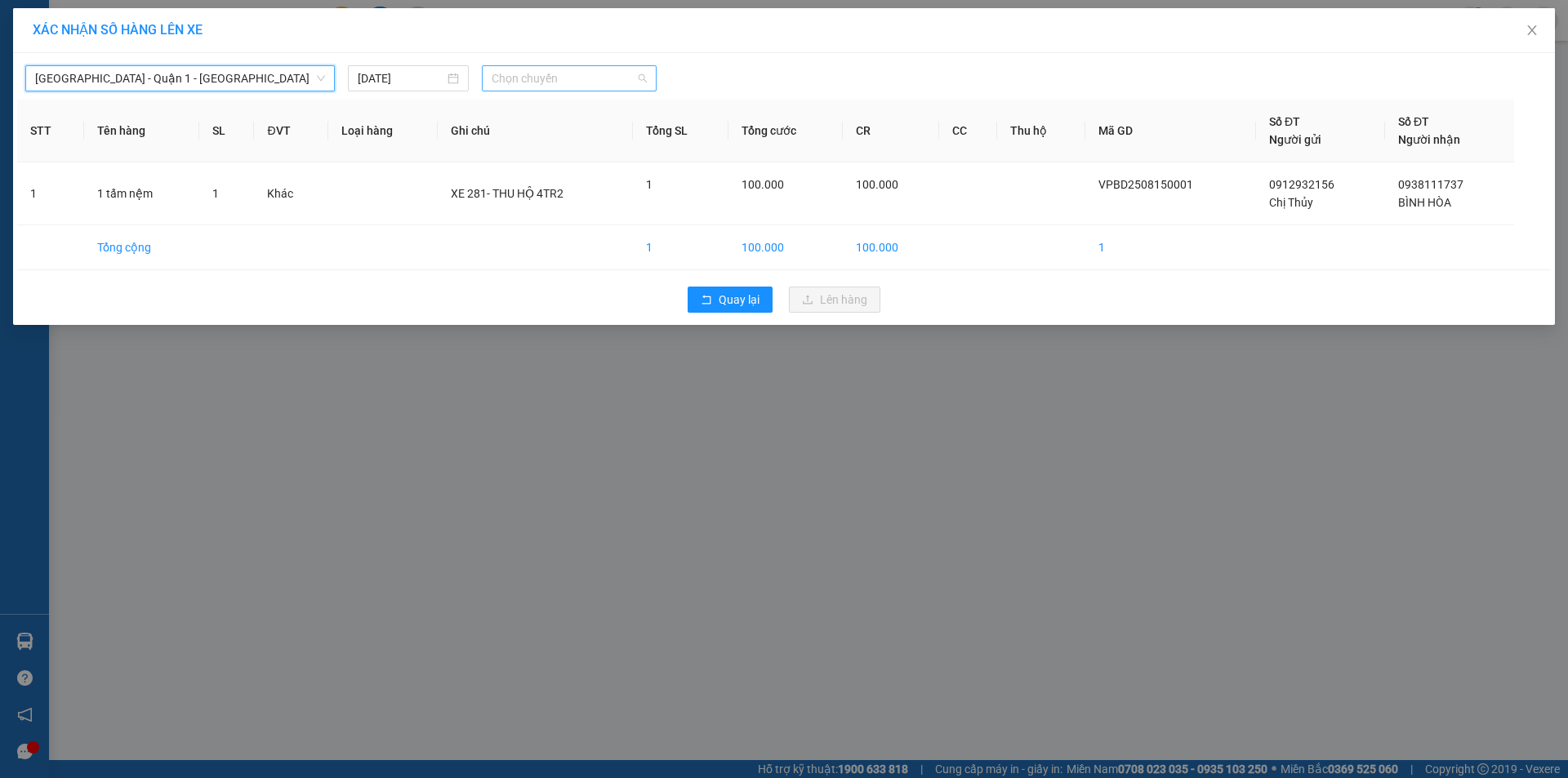
click at [573, 81] on span "Chọn chuyến" at bounding box center [568, 78] width 155 height 25
click at [554, 143] on div "22:30 - 50F-022.81" at bounding box center [555, 137] width 127 height 18
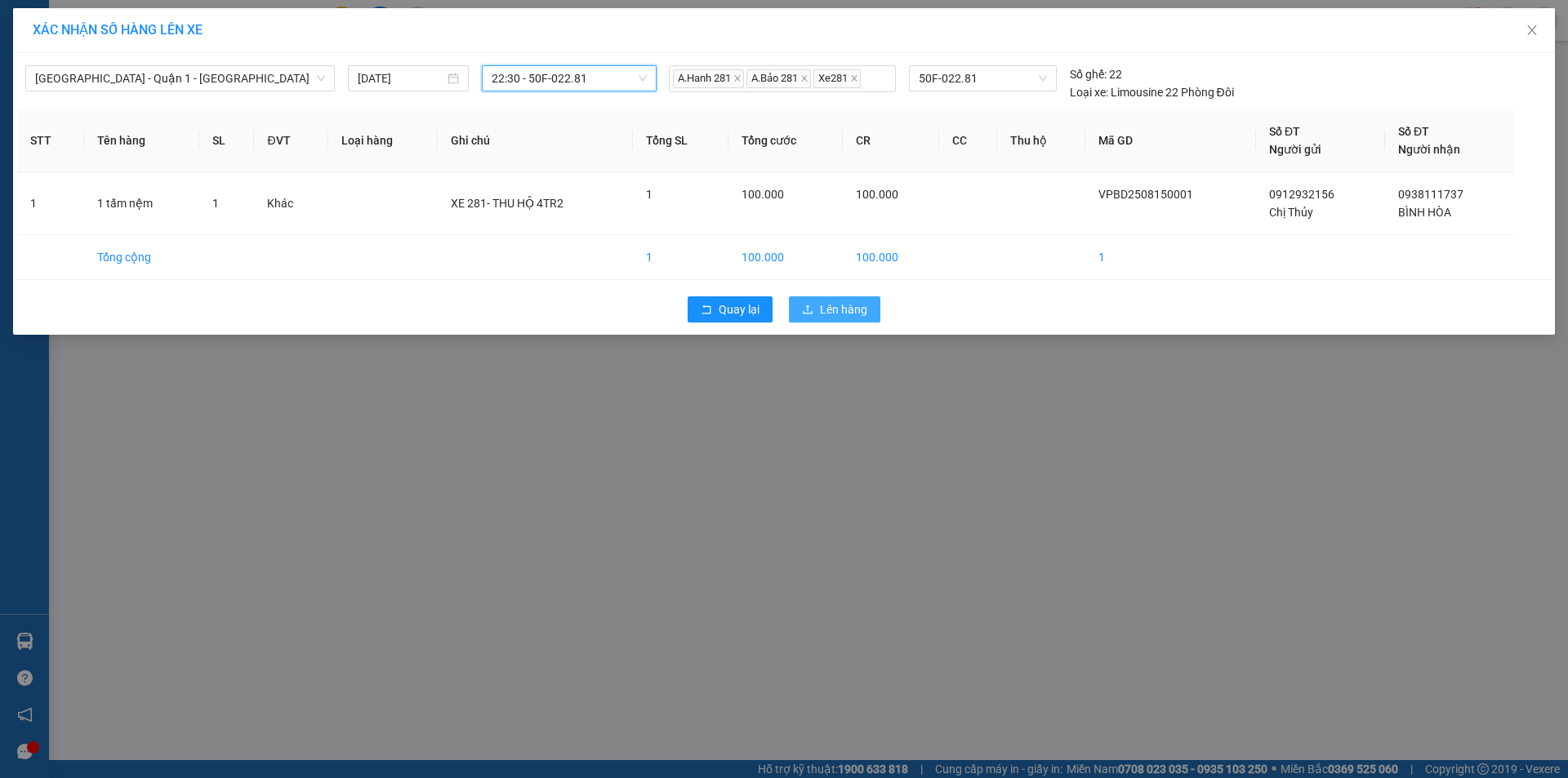
click at [831, 311] on span "Lên hàng" at bounding box center [843, 309] width 48 height 18
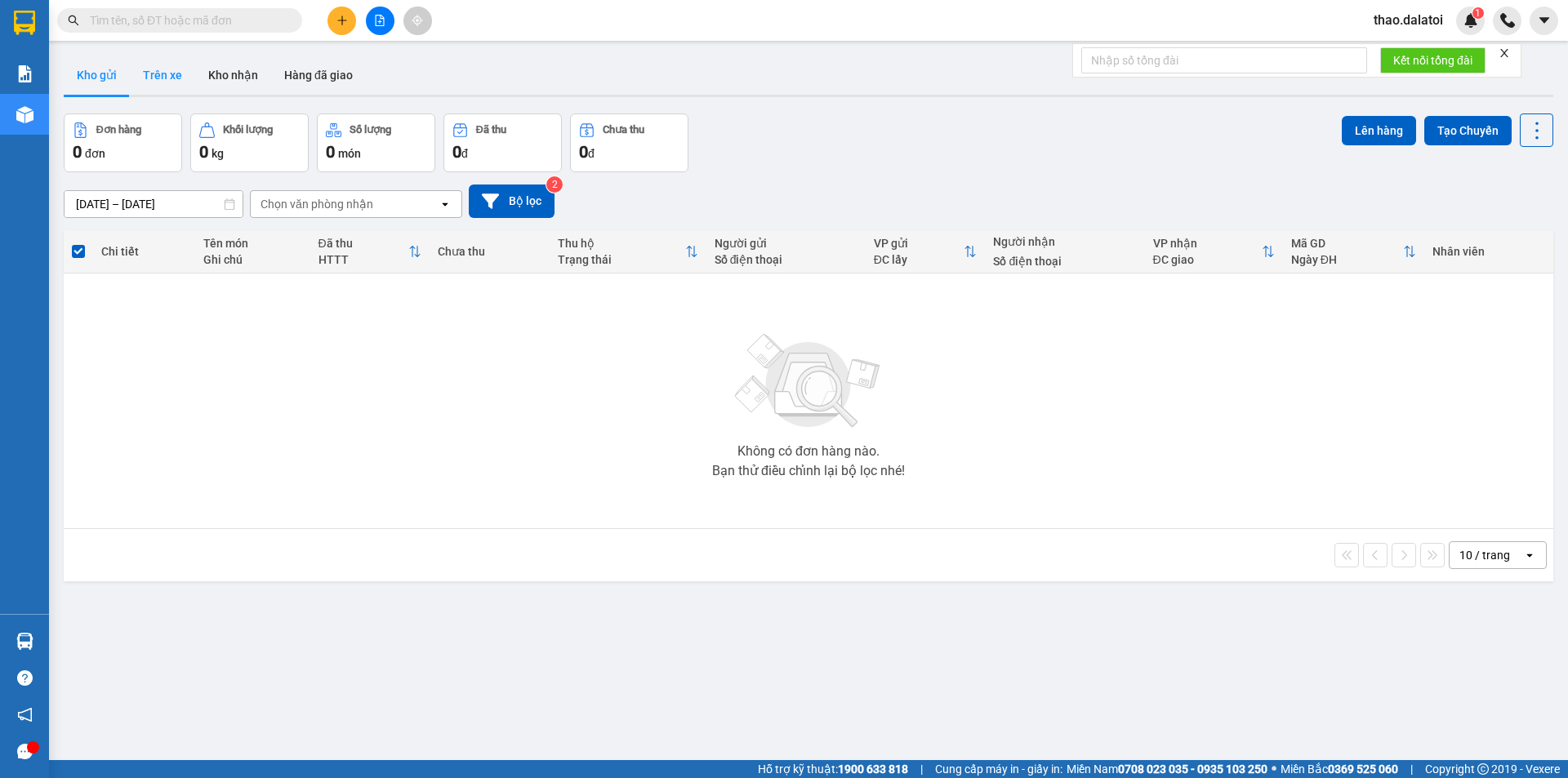
click at [185, 76] on button "Trên xe" at bounding box center [162, 75] width 65 height 39
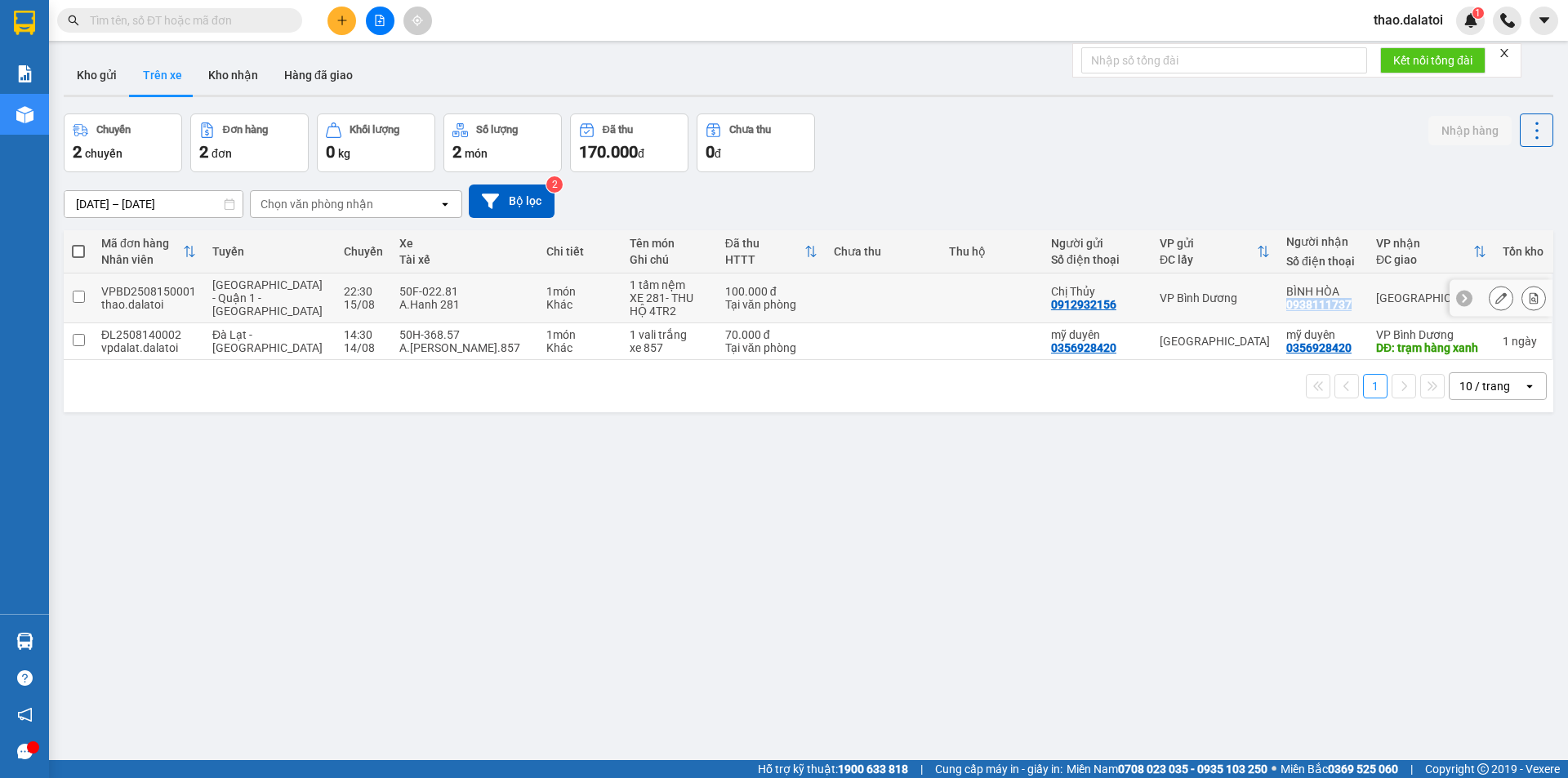
copy div "0938111737"
drag, startPoint x: 1275, startPoint y: 301, endPoint x: 1338, endPoint y: 308, distance: 63.4
click at [1338, 308] on div "0938111737" at bounding box center [1319, 304] width 65 height 13
drag, startPoint x: 931, startPoint y: 537, endPoint x: 865, endPoint y: 504, distance: 73.8
click at [913, 540] on div "ver 1.8.138 Kho gửi Trên xe Kho nhận Hàng đã giao Chuyến 2 chuyến Đơn hàng 2 đơ…" at bounding box center [808, 438] width 1503 height 778
